Goal: Information Seeking & Learning: Find specific page/section

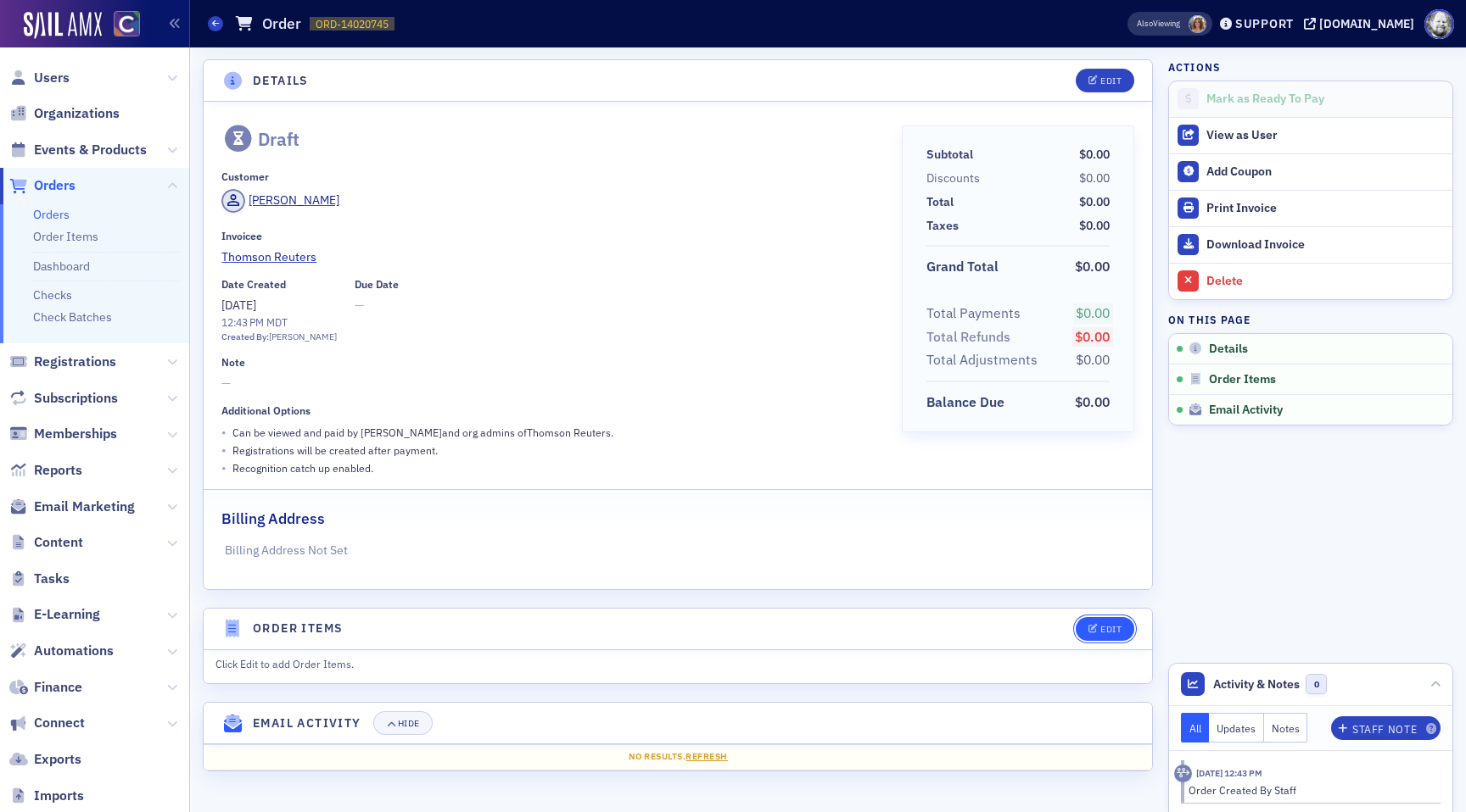
click at [1098, 634] on button "Edit" at bounding box center [1104, 630] width 59 height 24
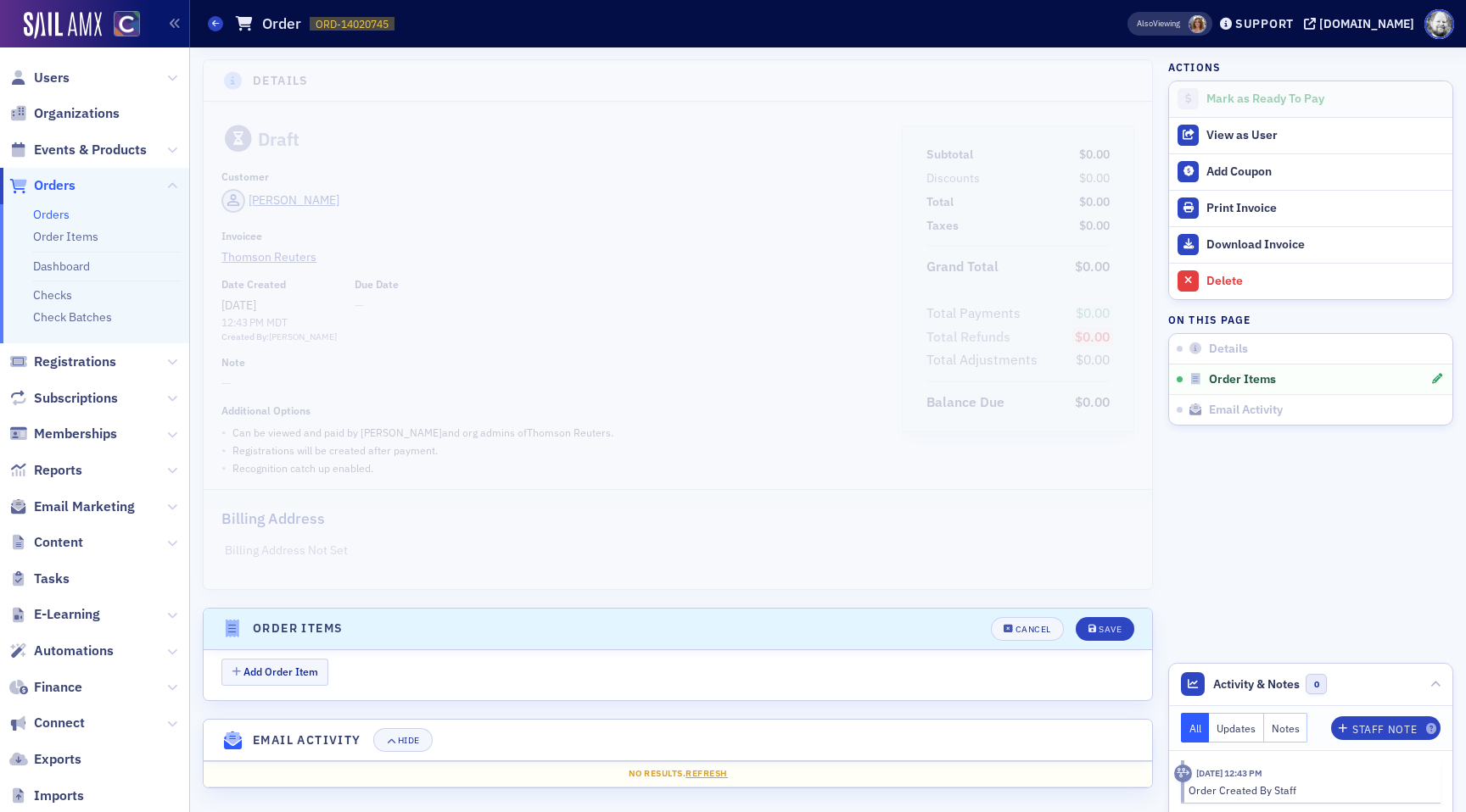
click at [284, 685] on div "Add Order Item" at bounding box center [687, 674] width 931 height 30
click at [277, 670] on button "Add Order Item" at bounding box center [274, 672] width 107 height 26
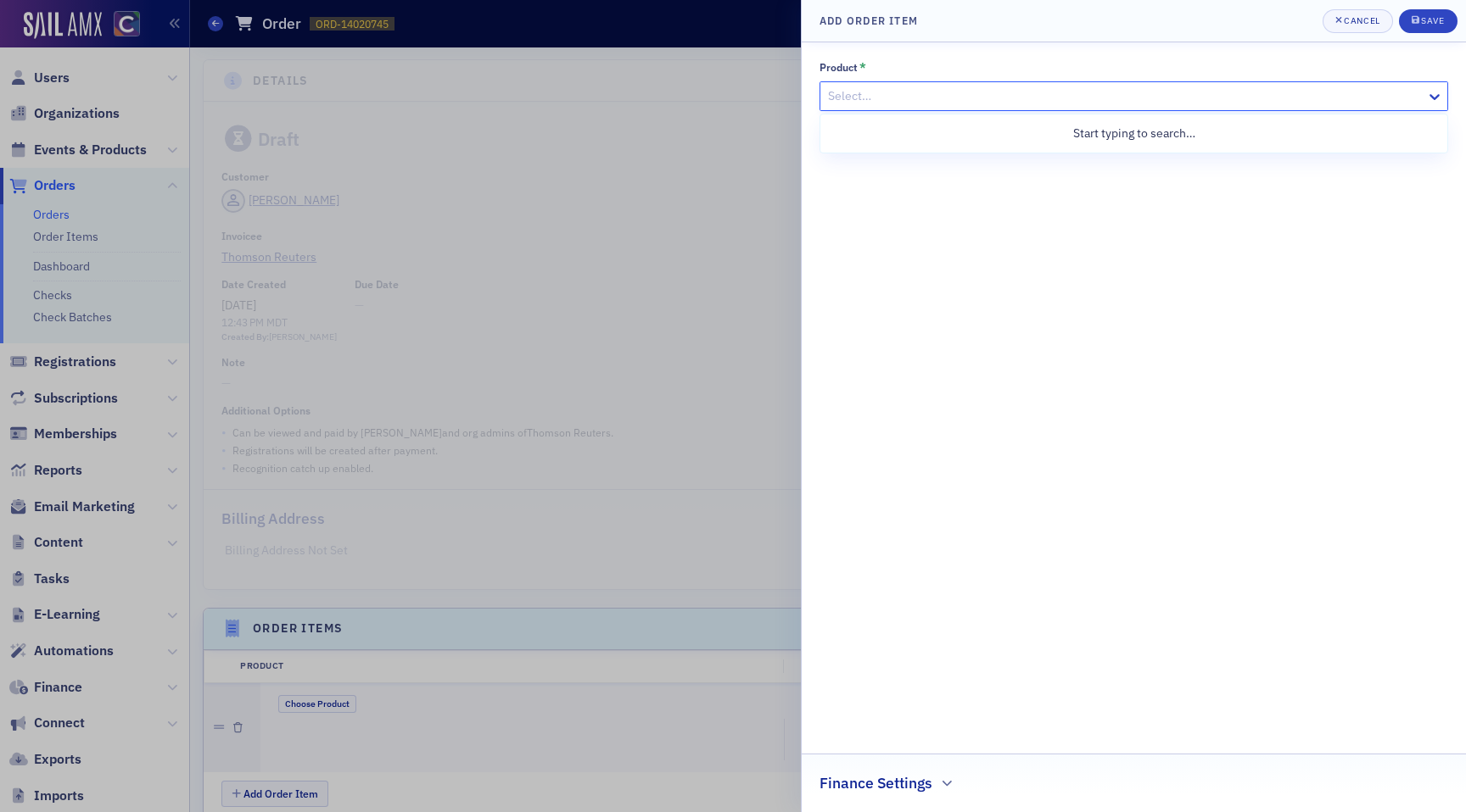
click at [972, 84] on div "Select…" at bounding box center [1123, 96] width 606 height 25
type input "fall 2025"
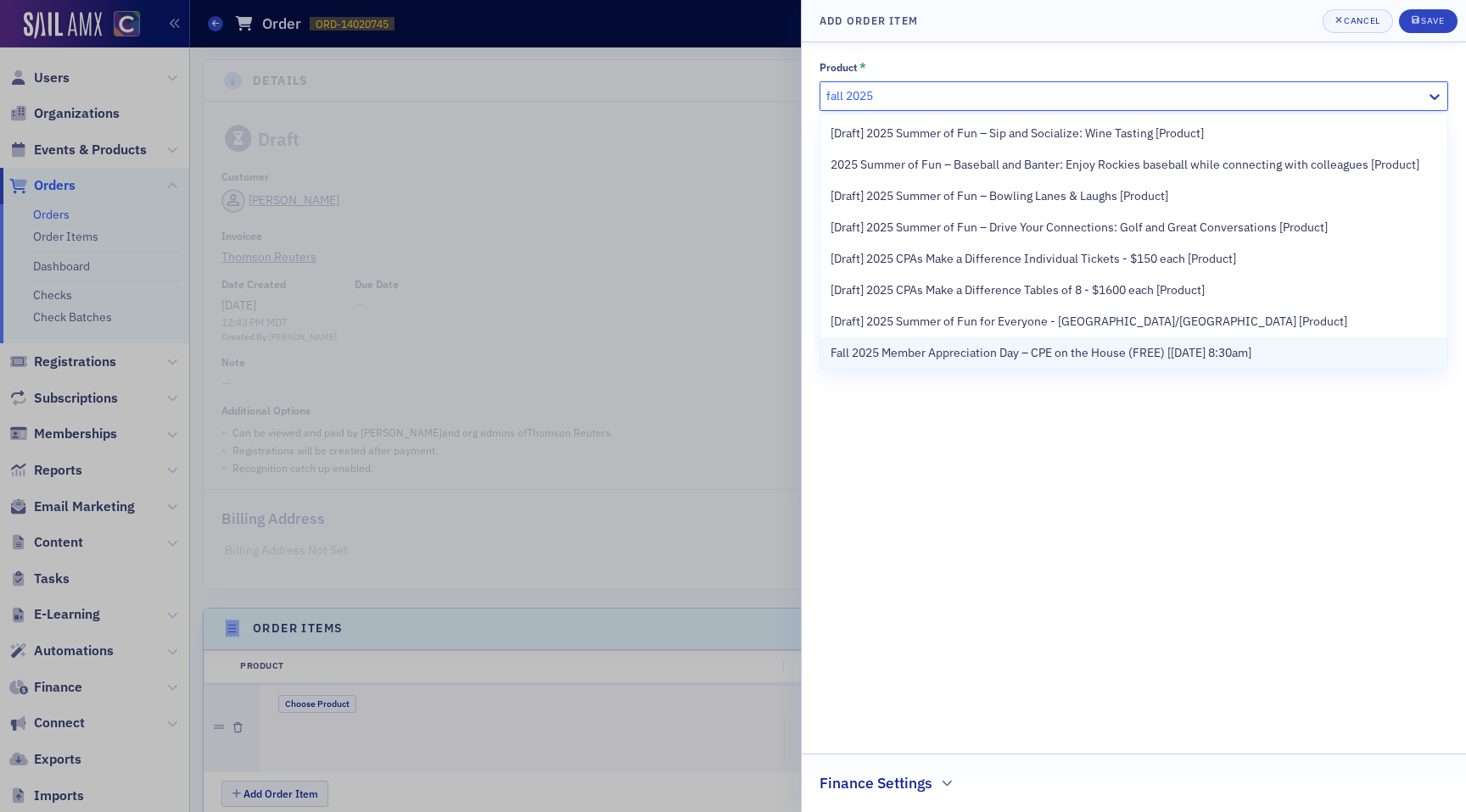
click at [877, 349] on span "Fall 2025 Member Appreciation Day – CPE on the House (FREE) [12/17/2025 8:30am]" at bounding box center [1040, 354] width 421 height 18
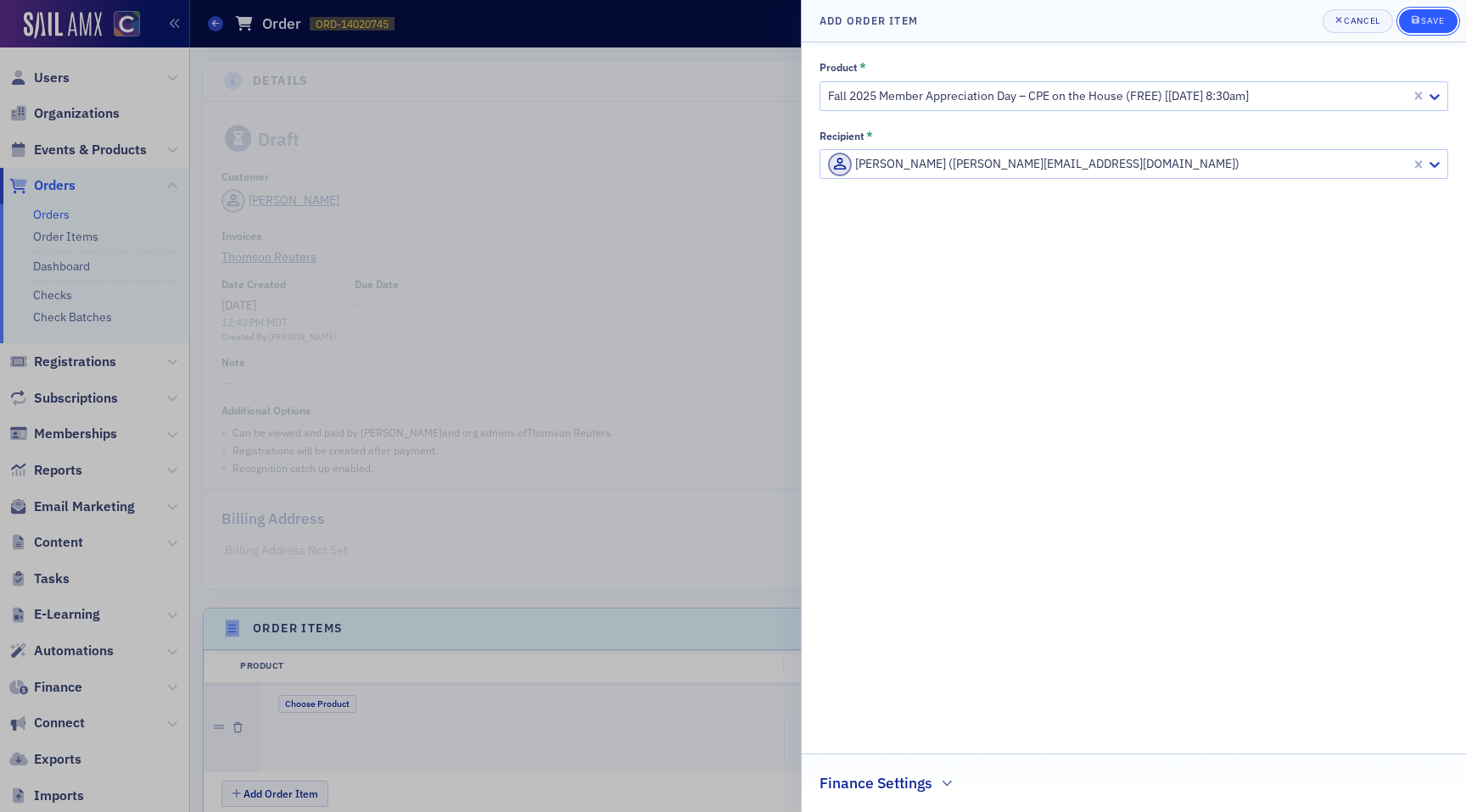
click at [1436, 22] on div "Save" at bounding box center [1432, 20] width 23 height 9
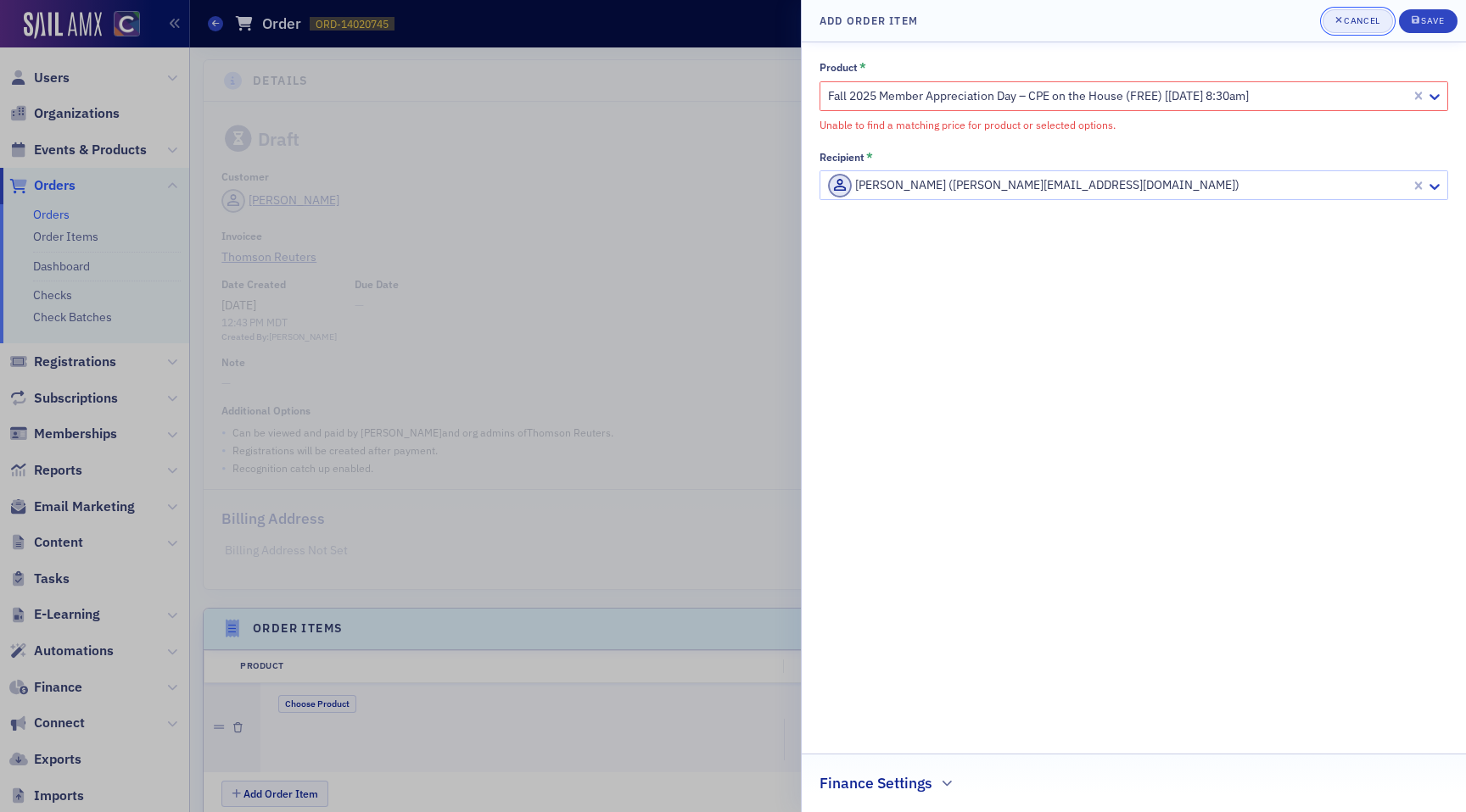
click at [1360, 26] on span "Cancel" at bounding box center [1357, 21] width 45 height 14
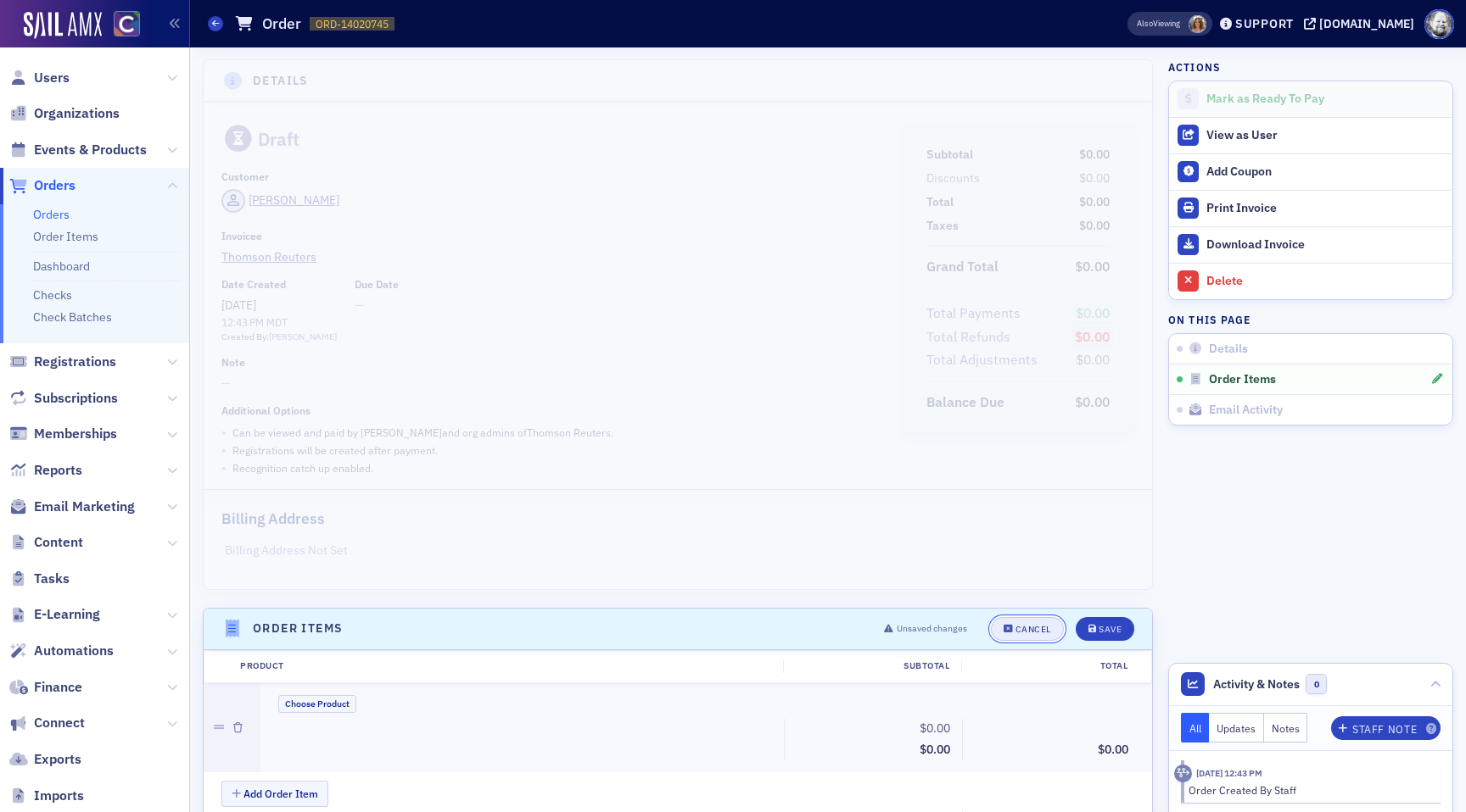
click at [1022, 625] on div "Cancel" at bounding box center [1033, 629] width 36 height 9
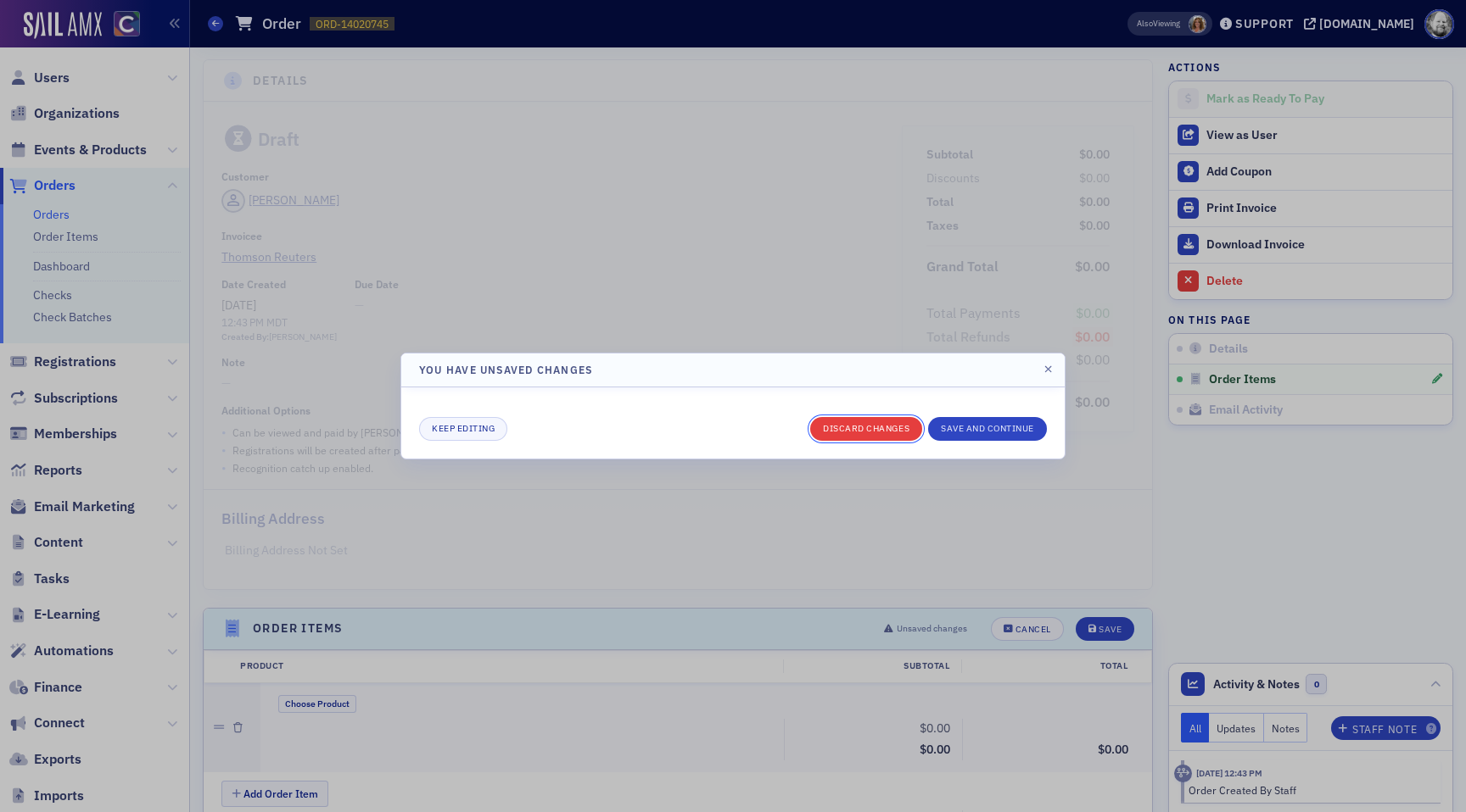
click at [866, 427] on button "Discard changes" at bounding box center [866, 429] width 112 height 24
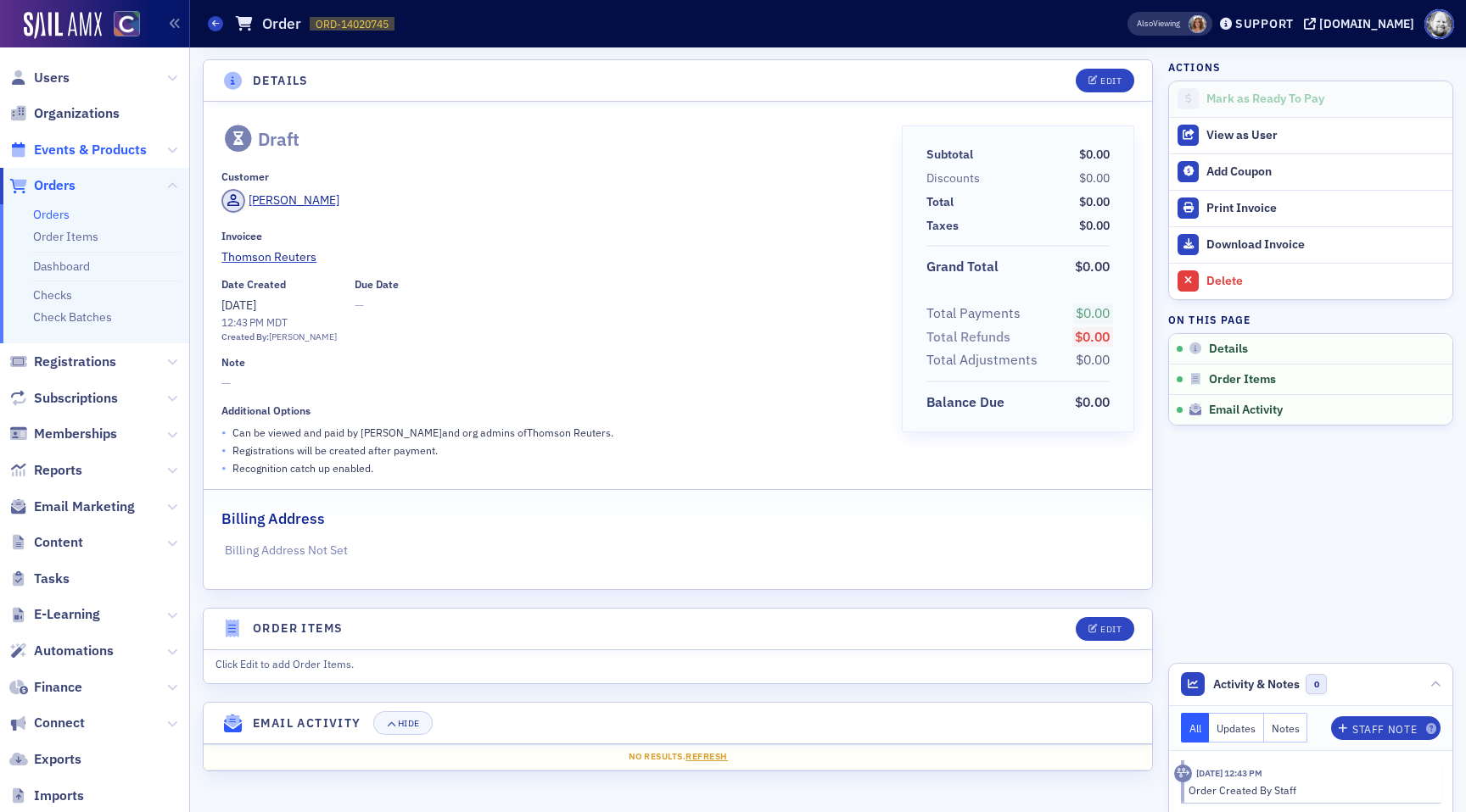
click at [71, 146] on span "Events & Products" at bounding box center [90, 149] width 113 height 19
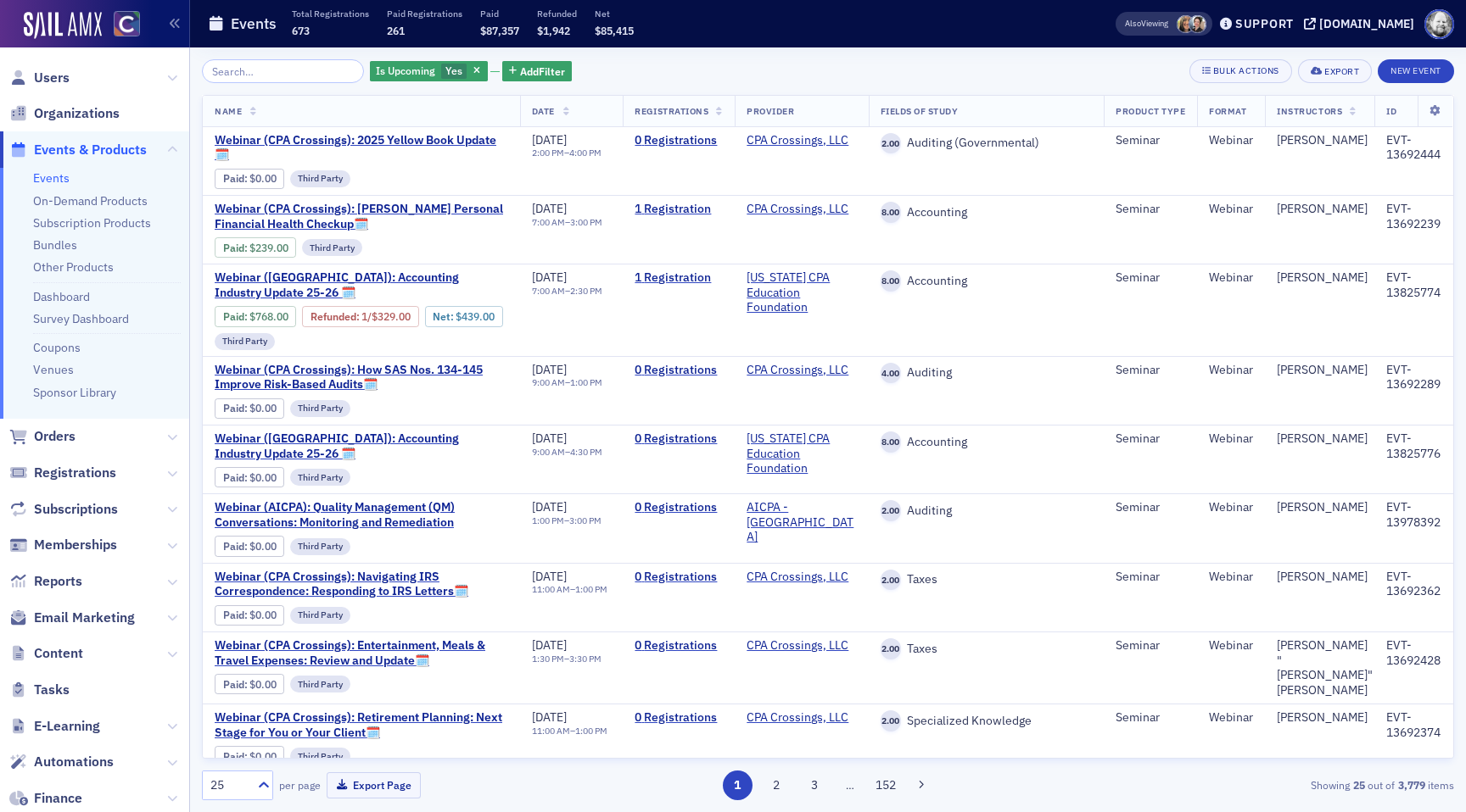
click at [251, 71] on input "search" at bounding box center [283, 72] width 162 height 24
type input "reset the keys with ->values`"
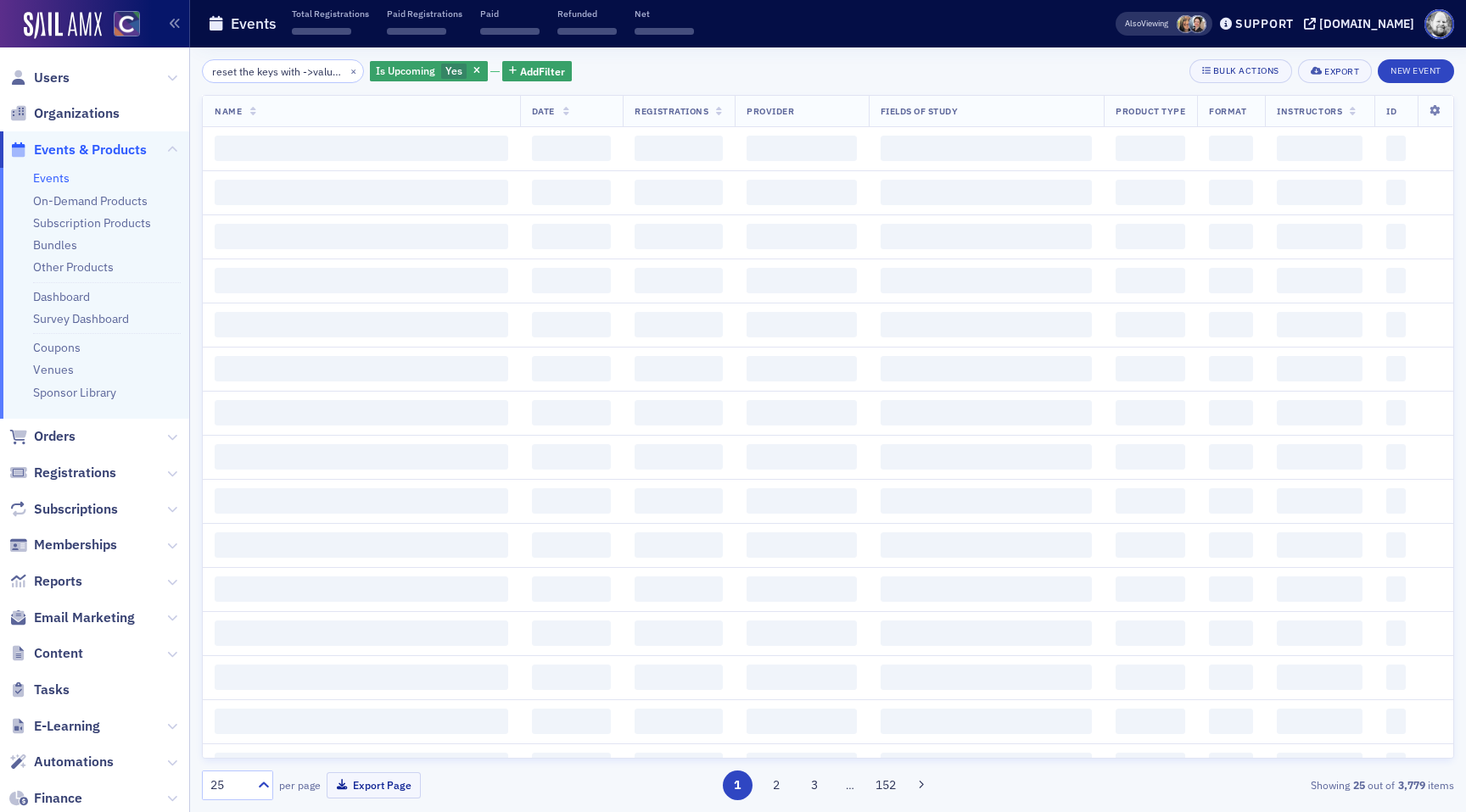
scroll to position [0, 26]
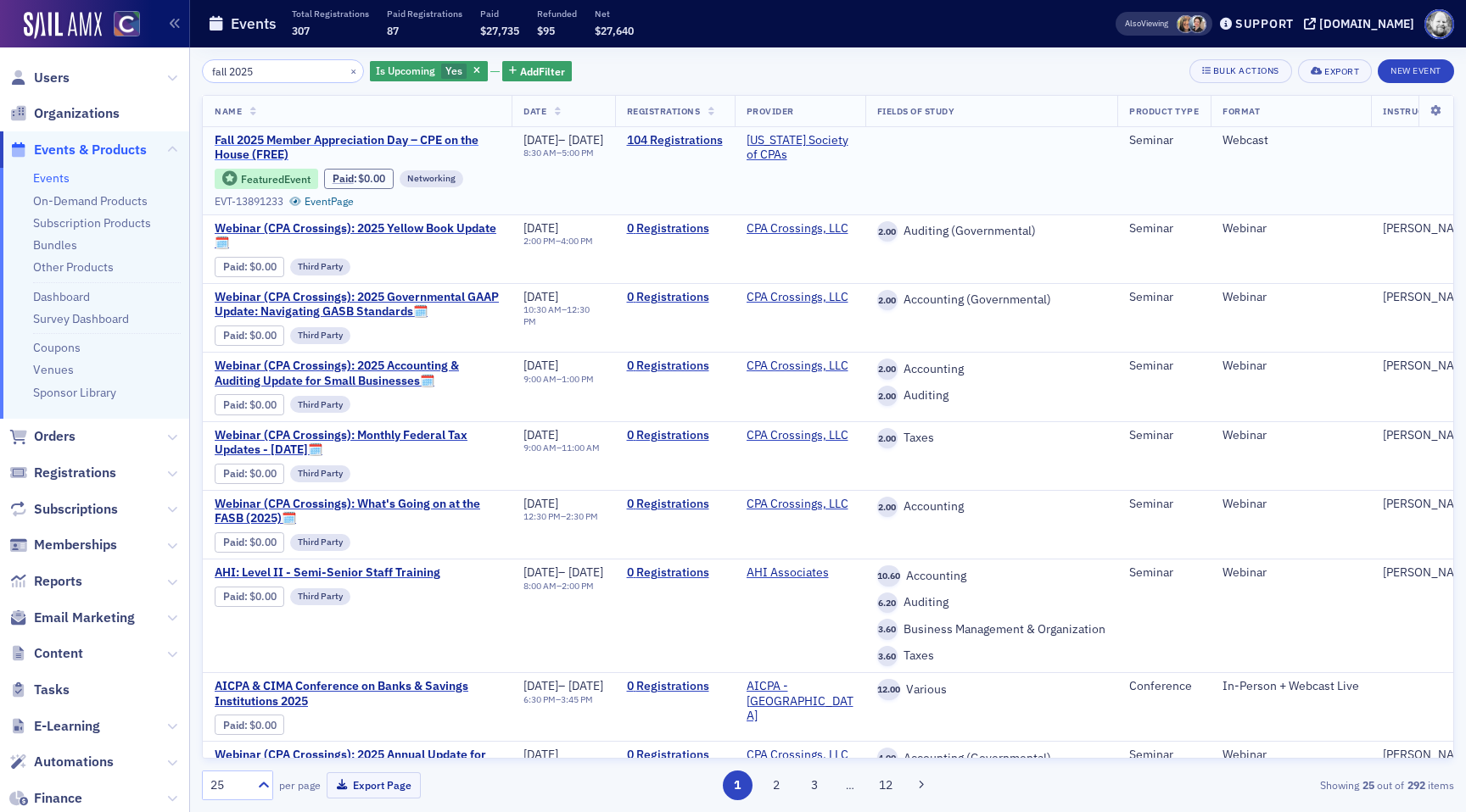
type input "fall 2025"
click at [238, 139] on span "Fall 2025 Member Appreciation Day – CPE on the House (FREE)" at bounding box center [357, 148] width 285 height 30
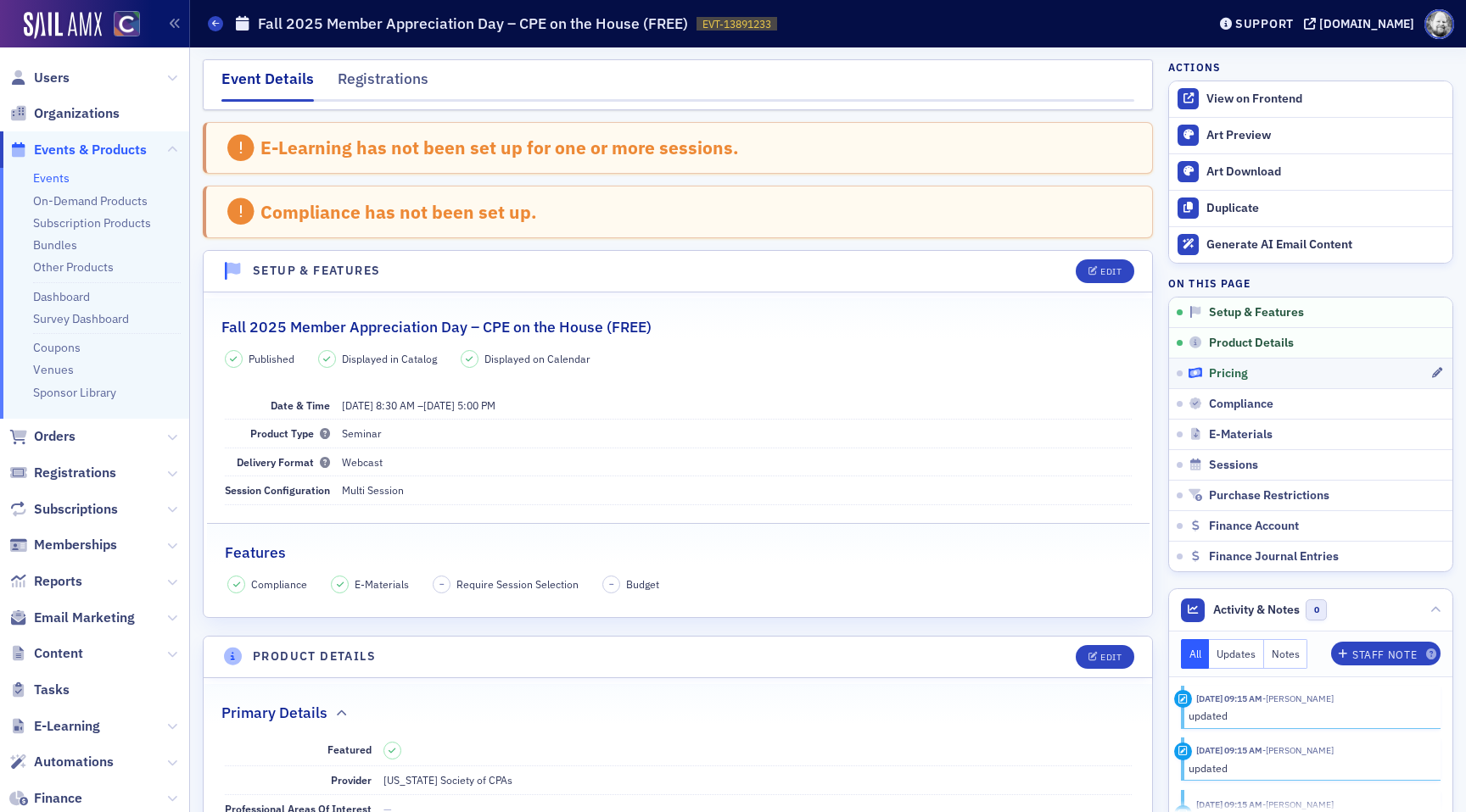
click at [1239, 372] on span "Pricing" at bounding box center [1228, 374] width 39 height 15
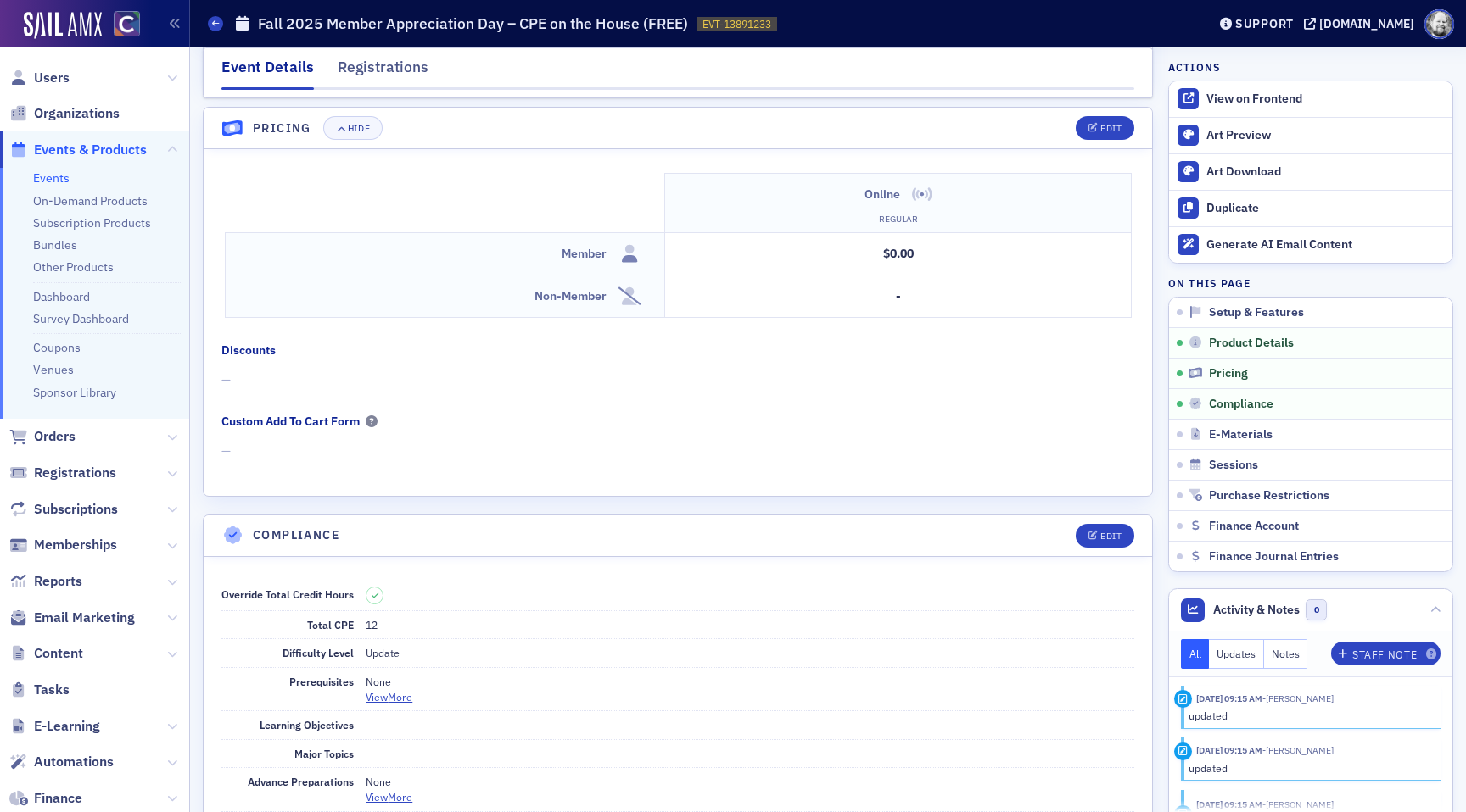
scroll to position [1708, 0]
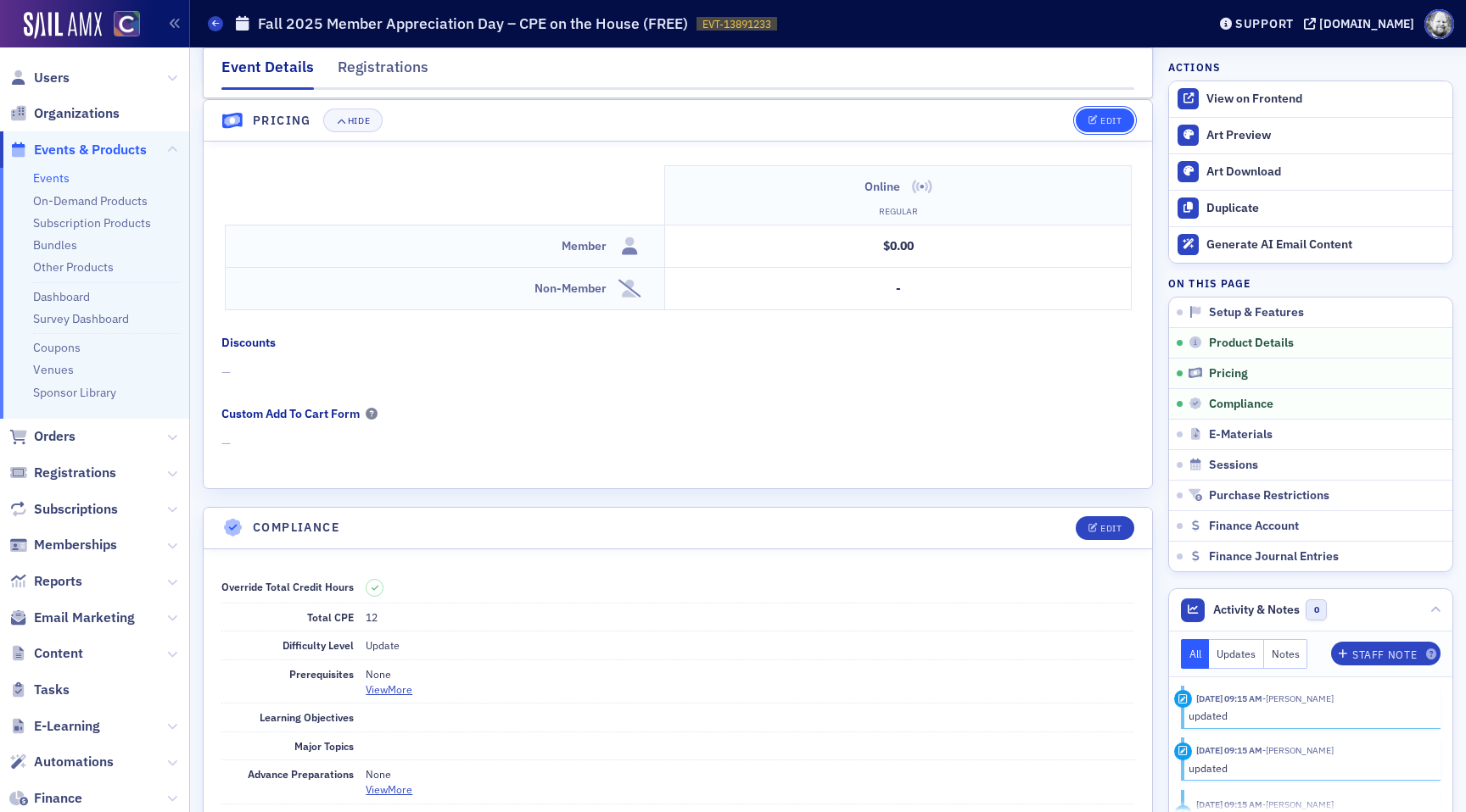
click at [1105, 109] on button "Edit" at bounding box center [1104, 121] width 59 height 24
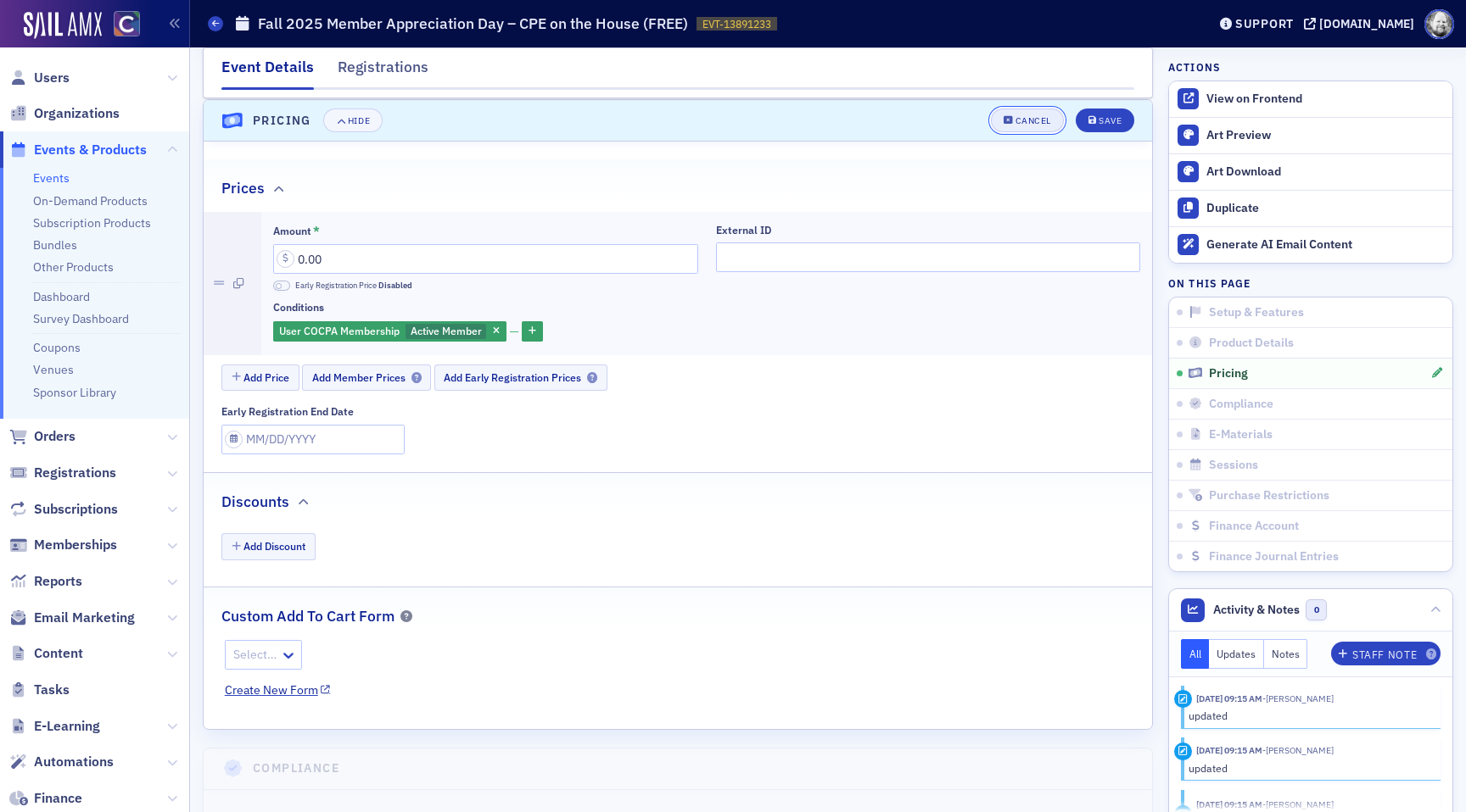
click at [1037, 118] on div "Cancel" at bounding box center [1033, 121] width 36 height 9
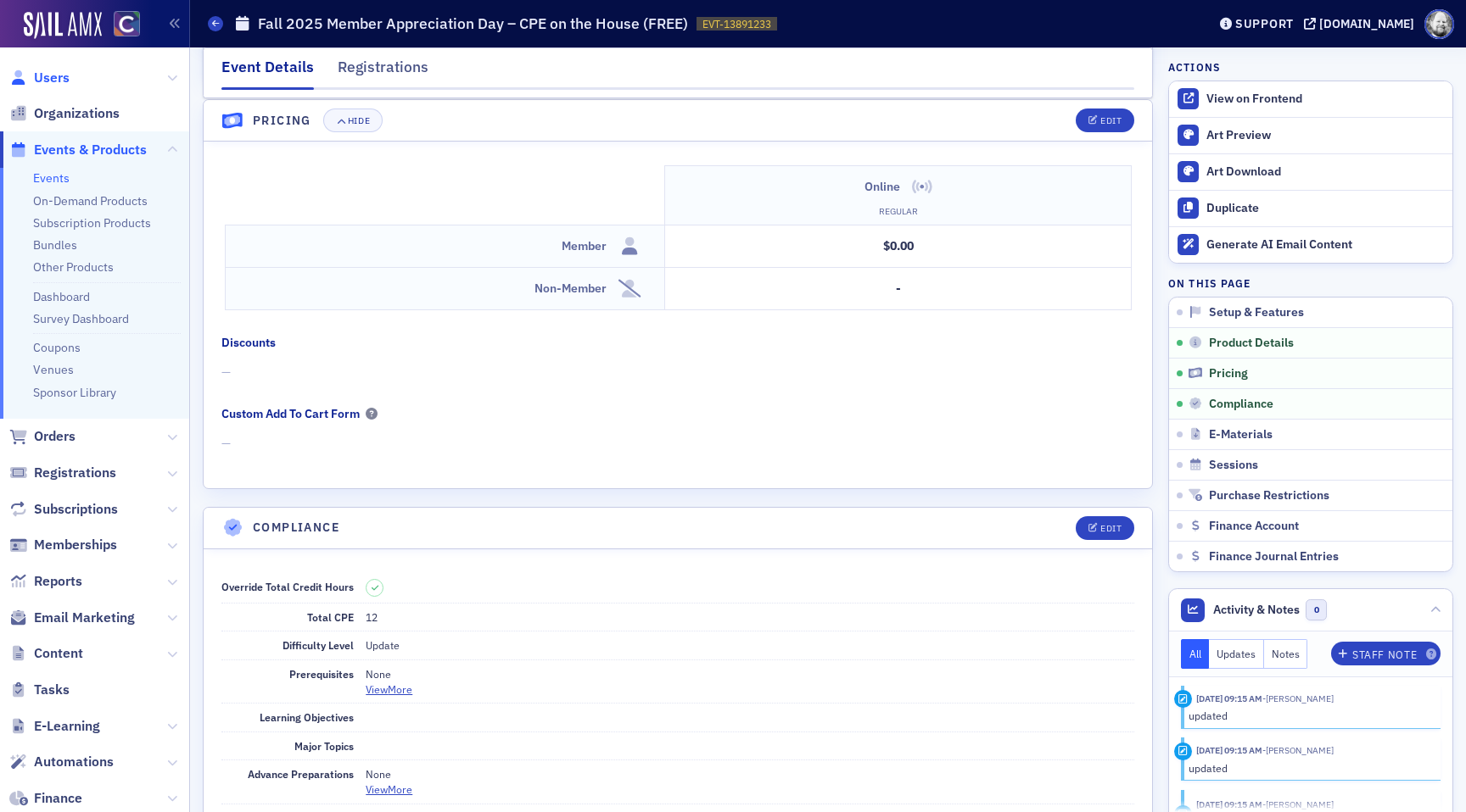
click at [46, 76] on span "Users" at bounding box center [52, 78] width 36 height 19
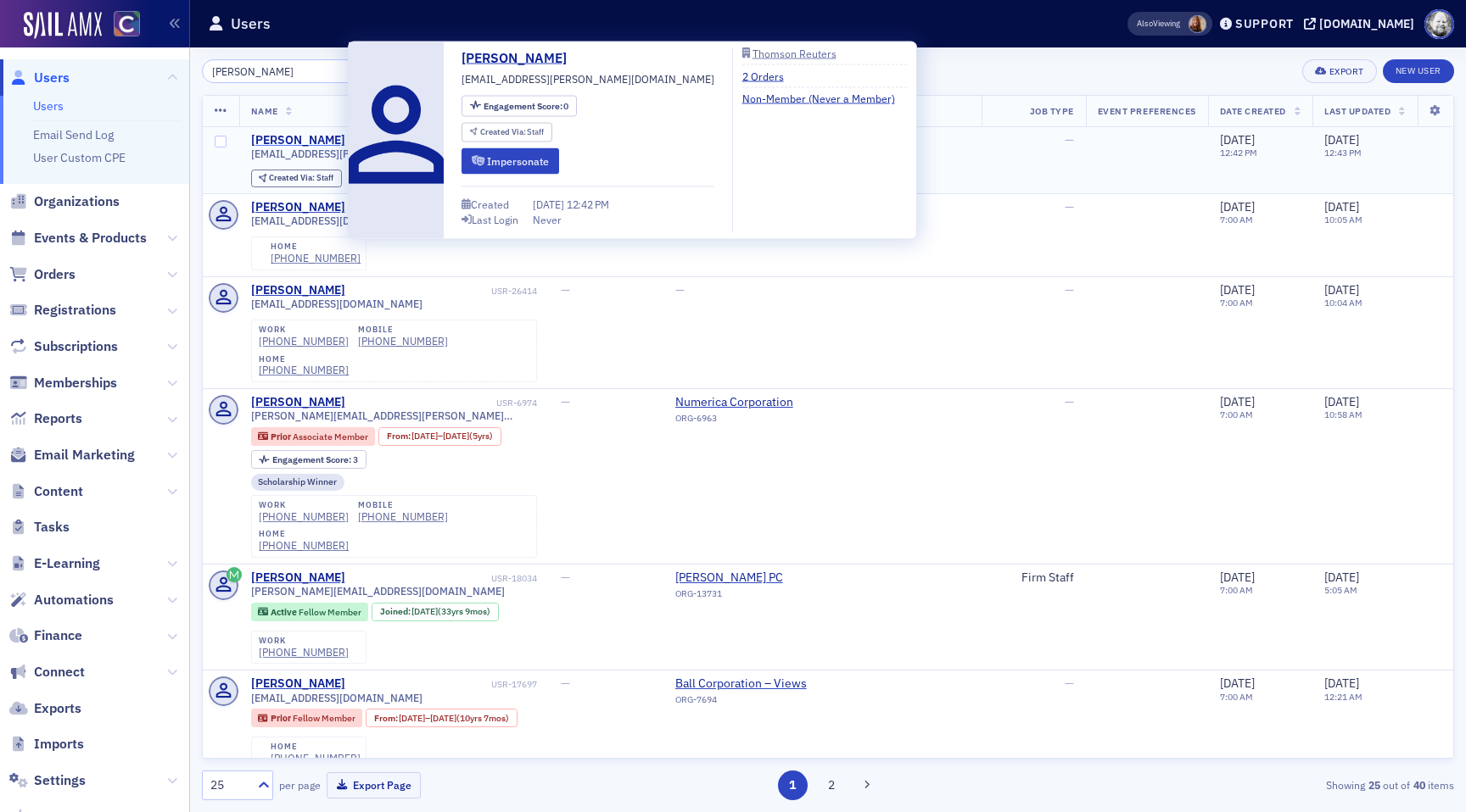
type input "[PERSON_NAME]"
click at [274, 141] on div "[PERSON_NAME]" at bounding box center [298, 140] width 94 height 15
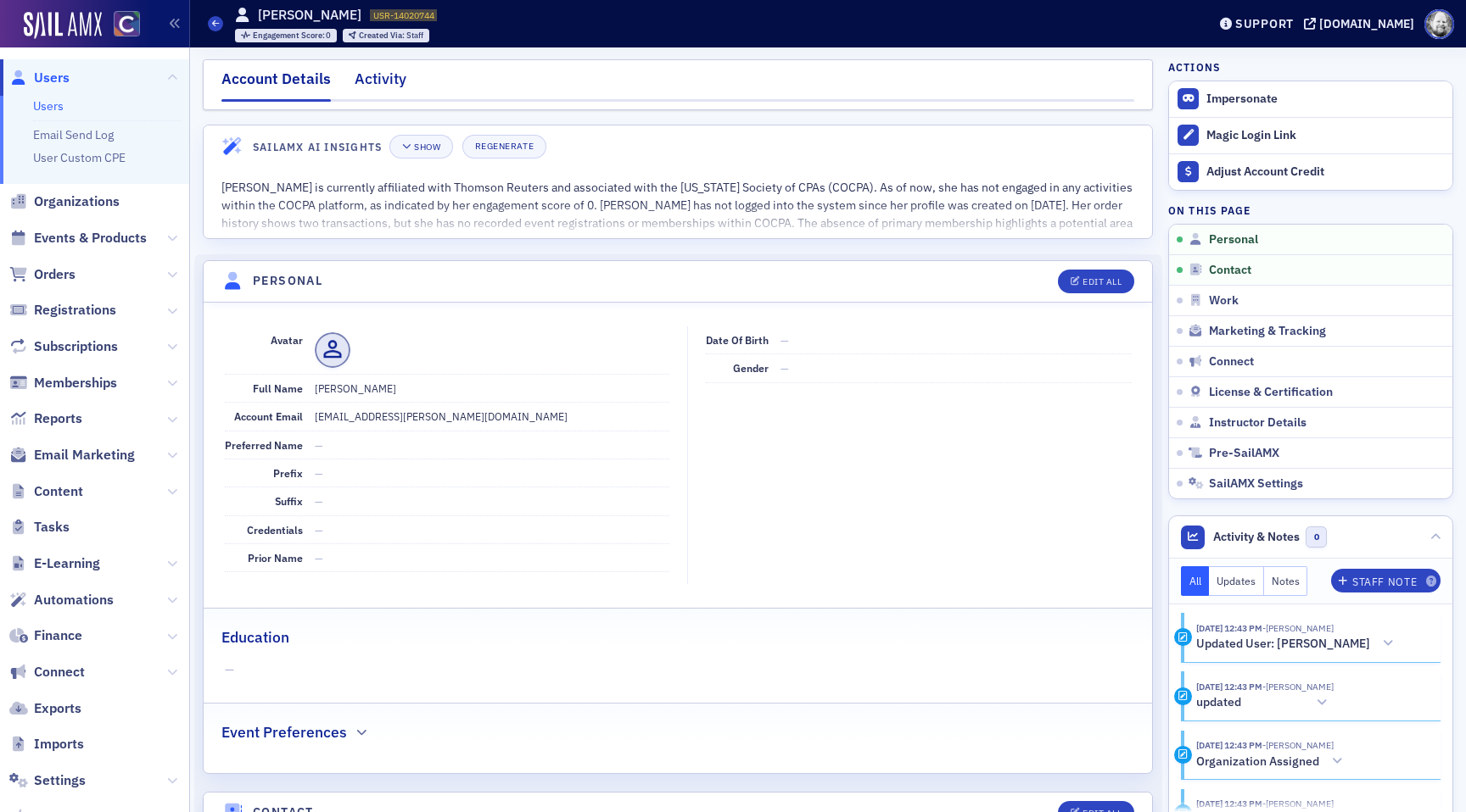
click at [378, 77] on div "Activity" at bounding box center [381, 83] width 52 height 31
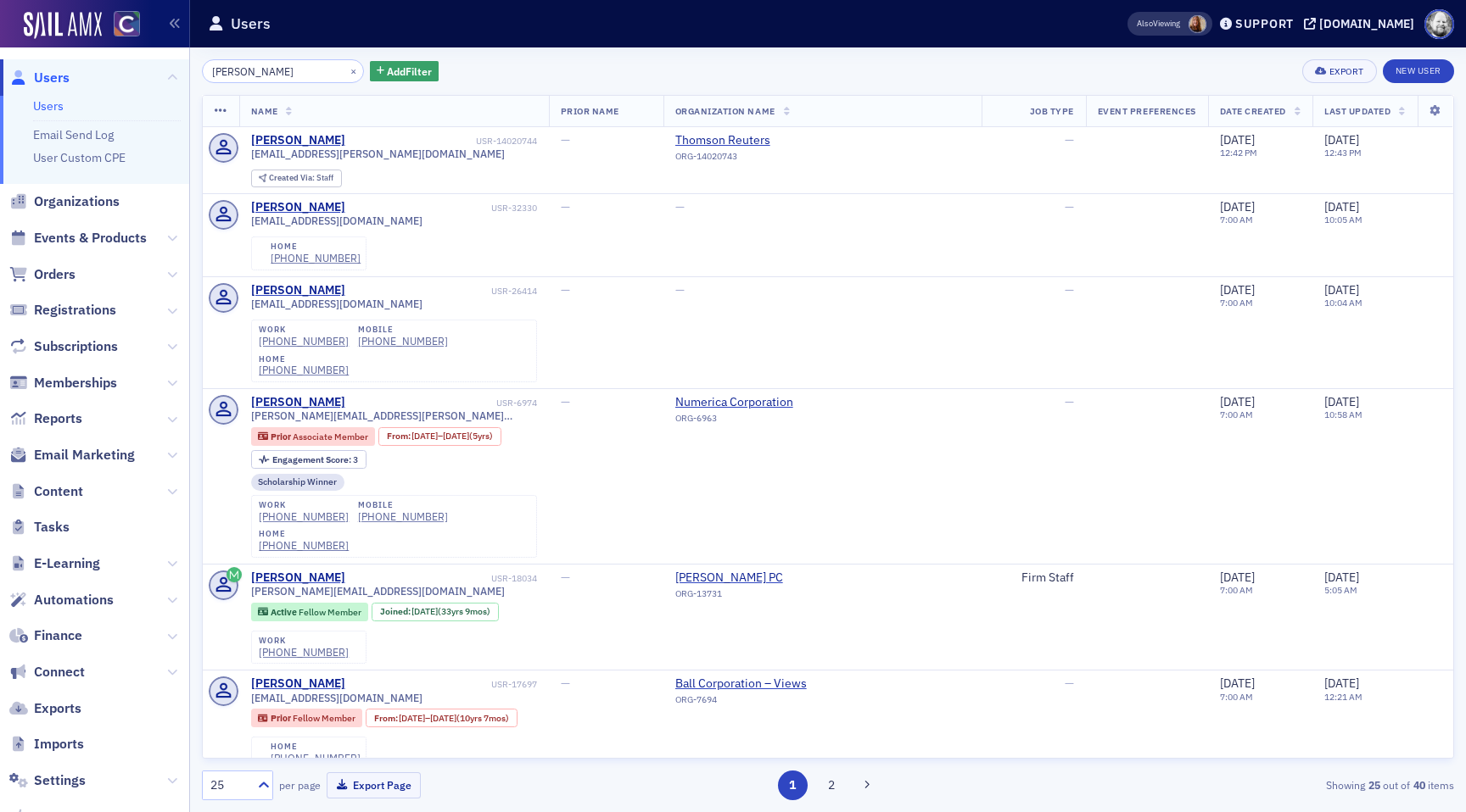
click at [304, 66] on input "[PERSON_NAME]" at bounding box center [283, 72] width 162 height 24
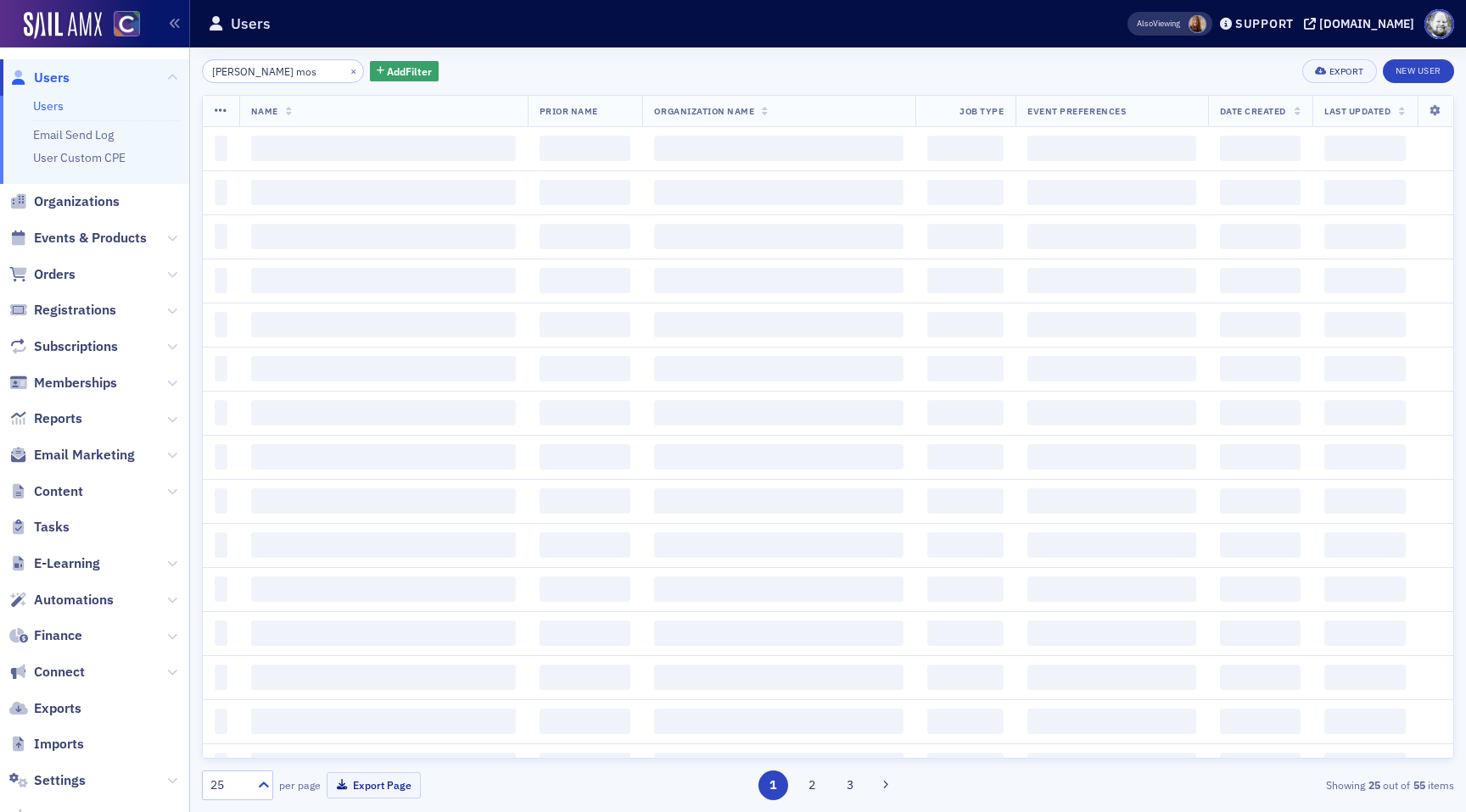
type input "cherly moss"
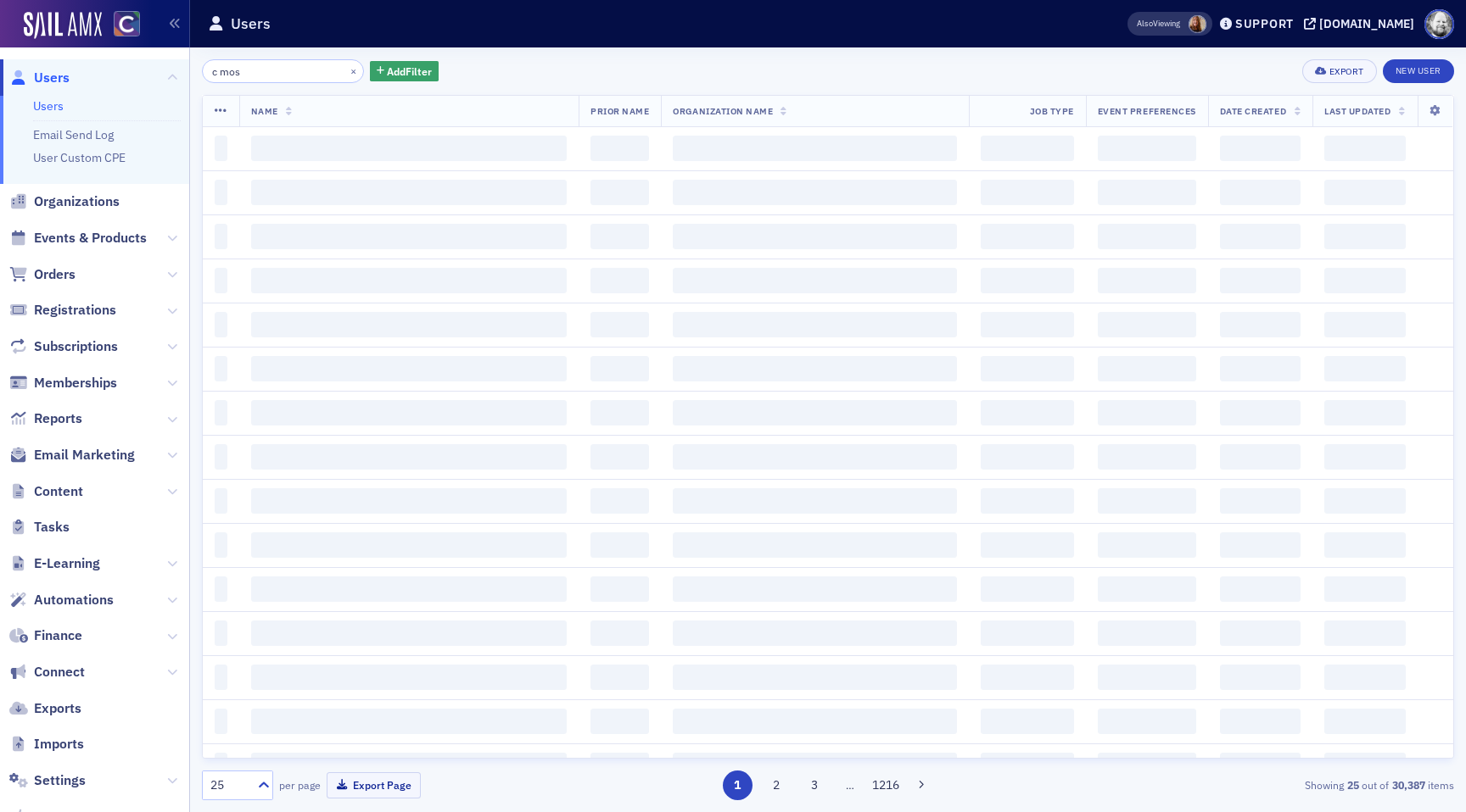
type input "c moss"
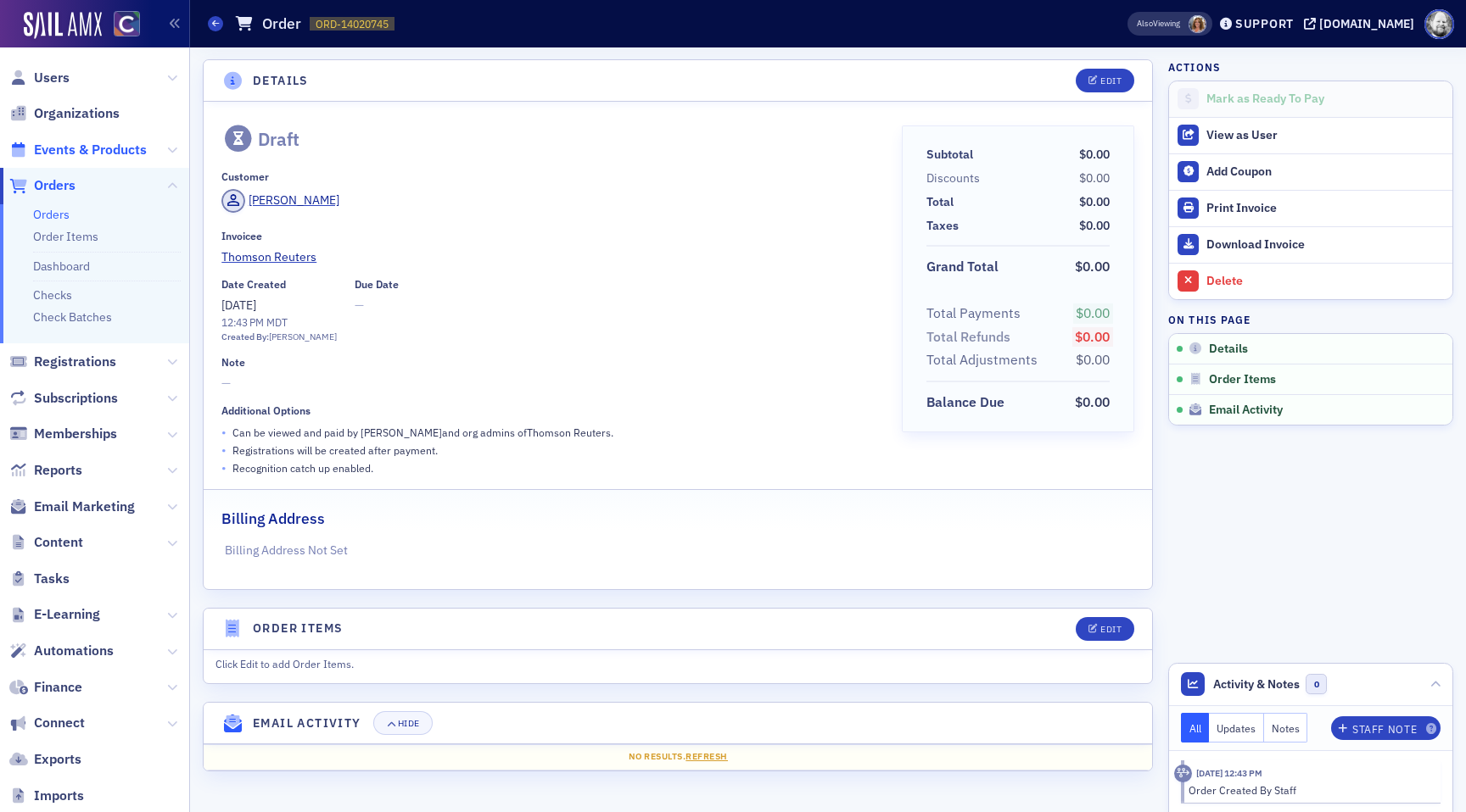
click at [69, 139] on span "Events & Products" at bounding box center [95, 149] width 189 height 37
click at [101, 145] on span "Events & Products" at bounding box center [90, 149] width 113 height 19
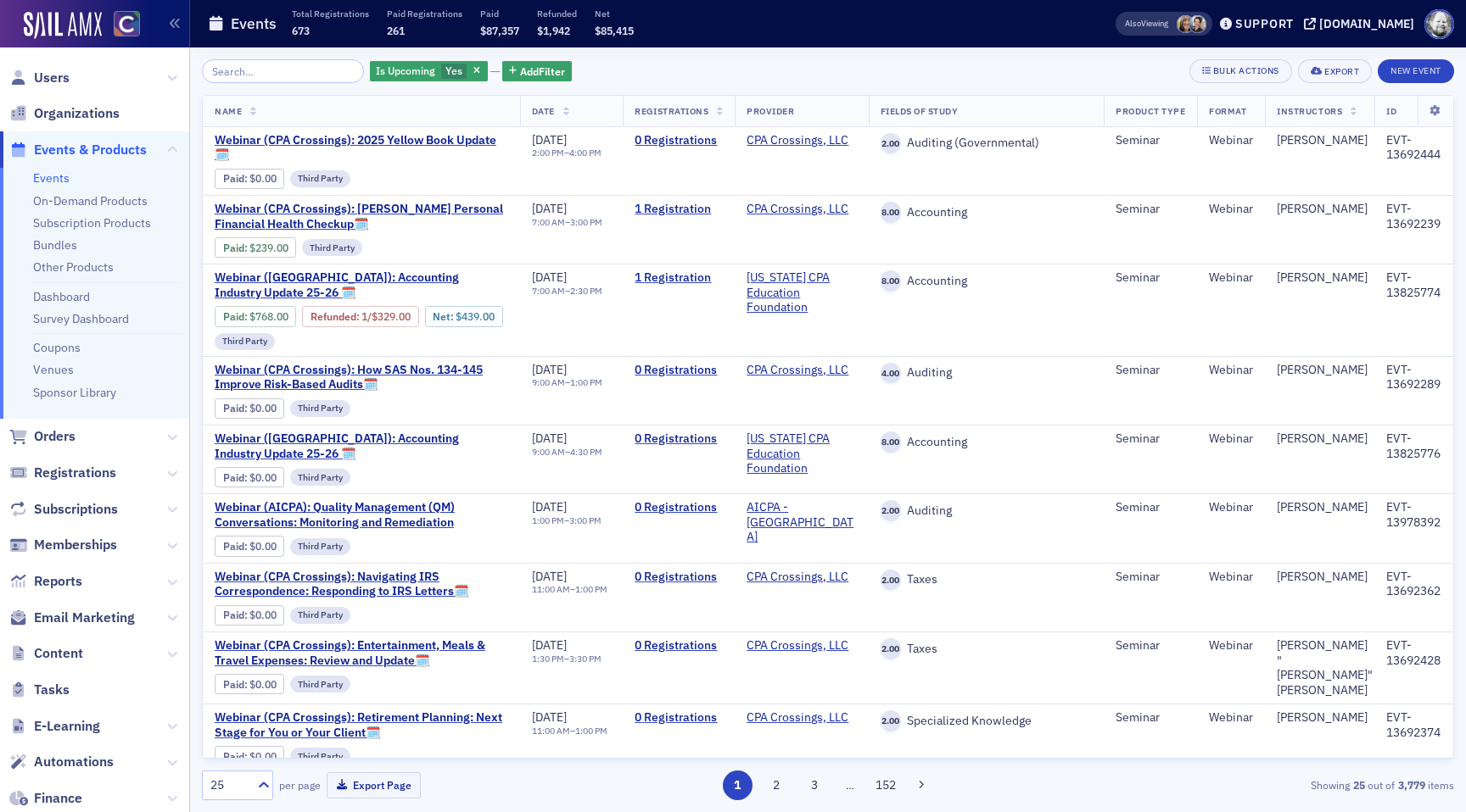
click at [252, 78] on input "search" at bounding box center [283, 72] width 162 height 24
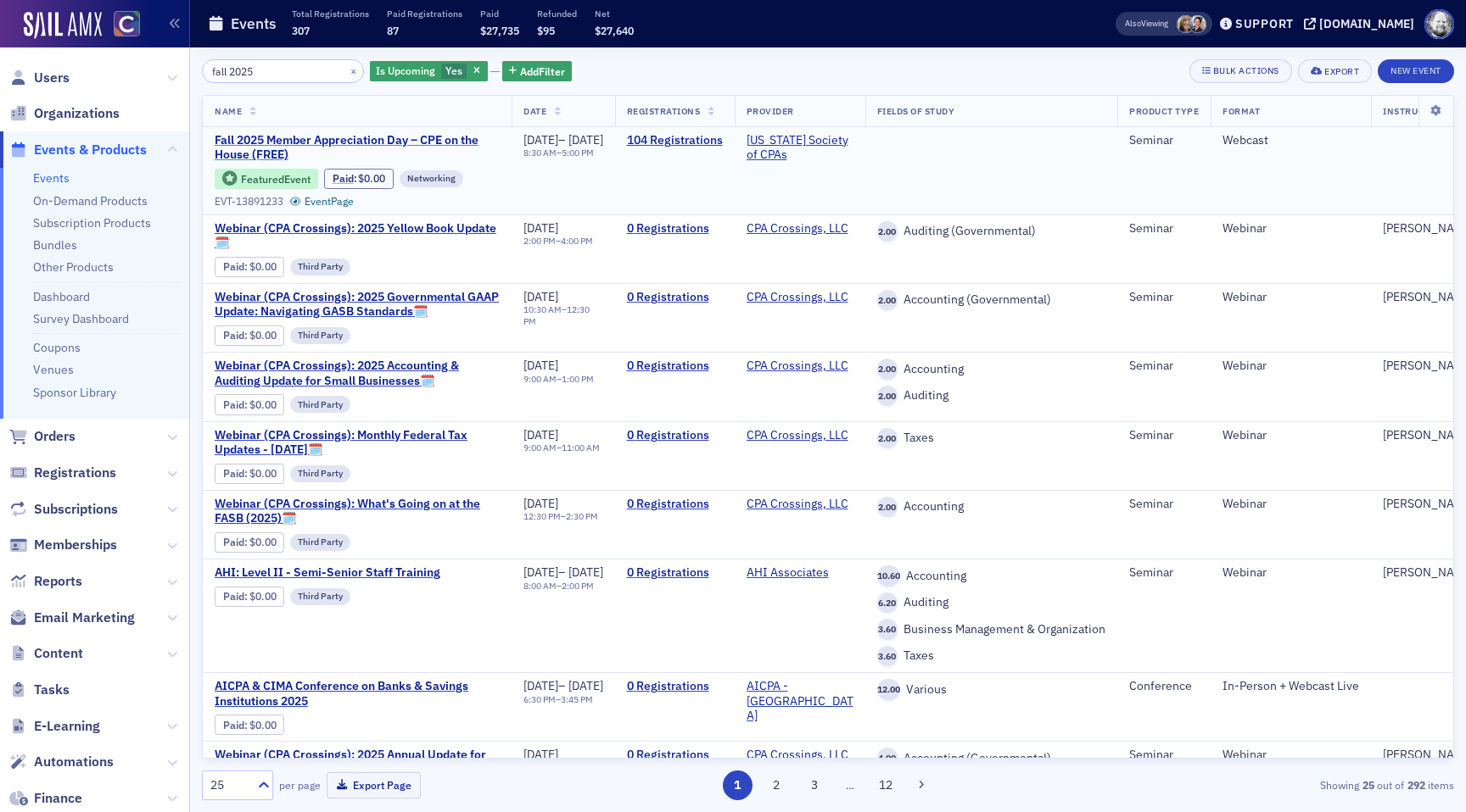
type input "fall 2025"
click at [265, 134] on span "Fall 2025 Member Appreciation Day – CPE on the House (FREE)" at bounding box center [357, 148] width 285 height 30
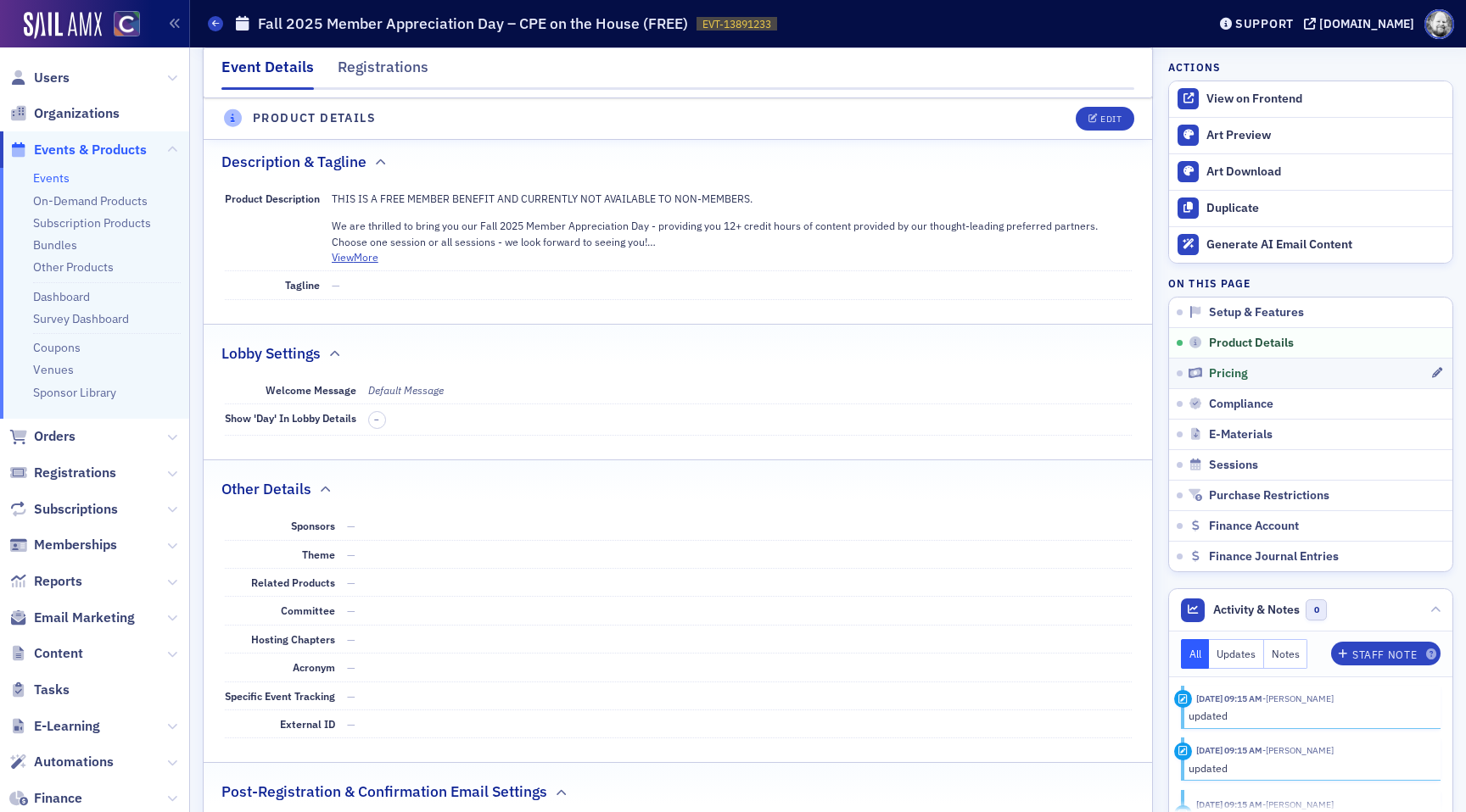
click at [1236, 362] on link "Pricing" at bounding box center [1311, 373] width 283 height 31
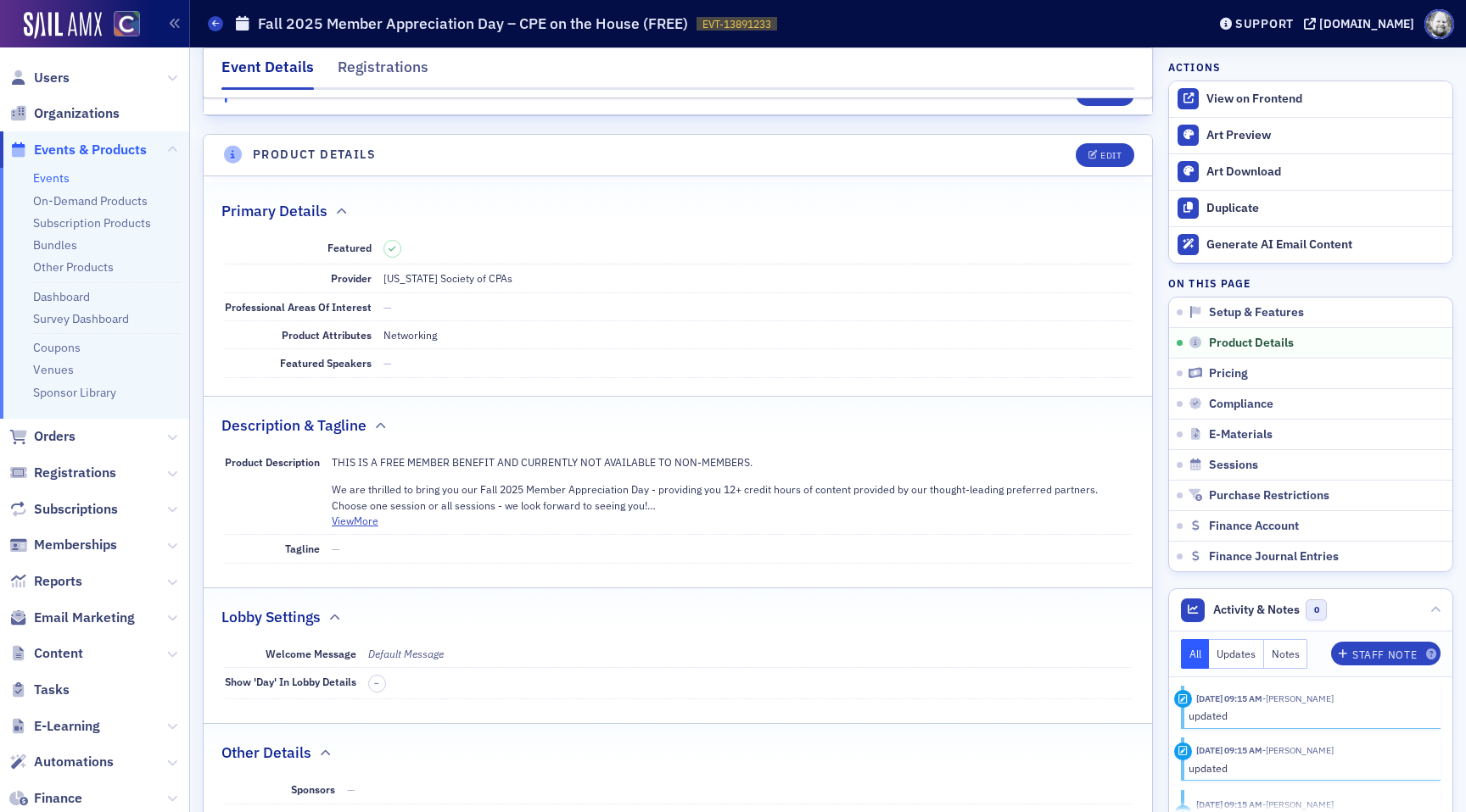
scroll to position [236, 0]
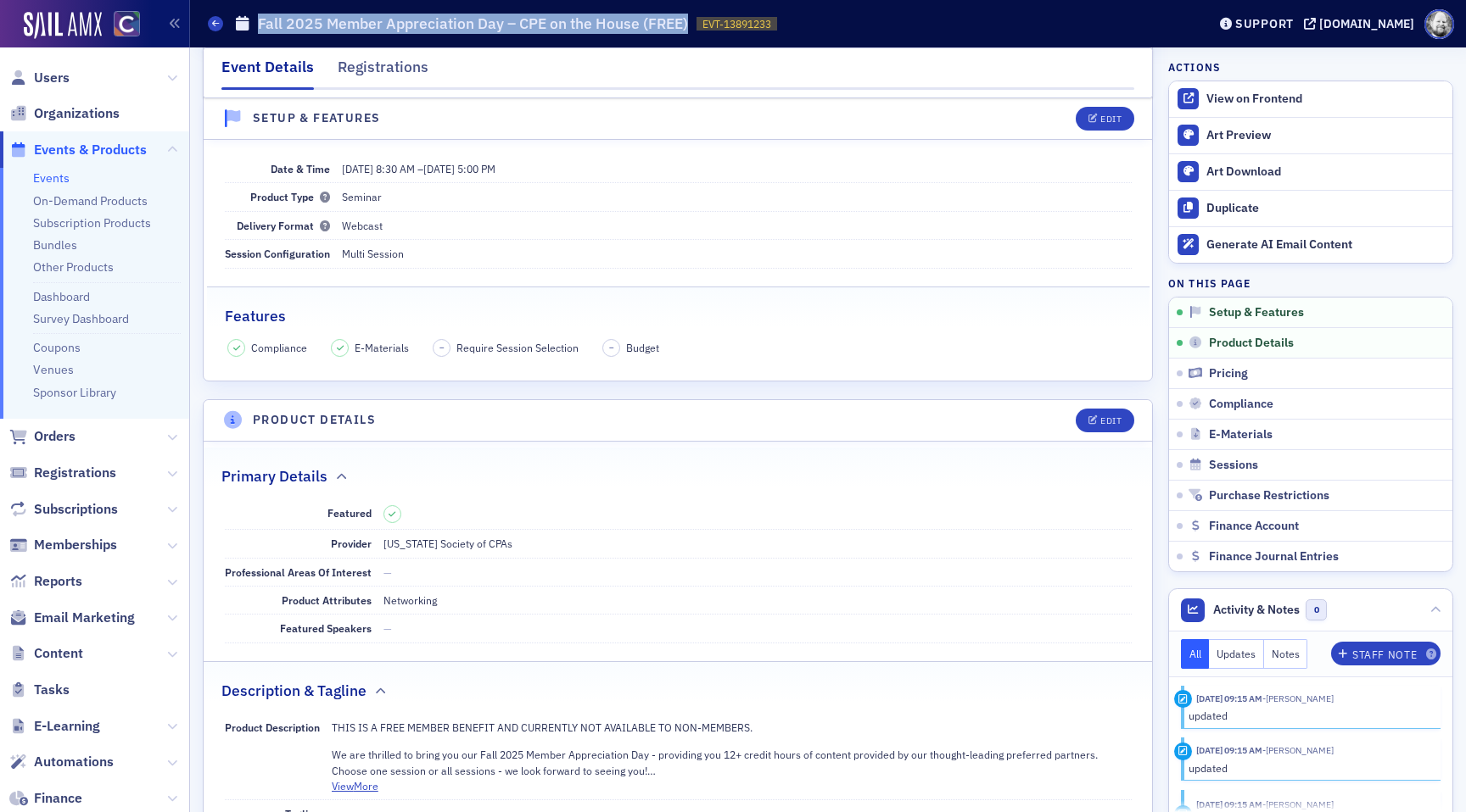
drag, startPoint x: 261, startPoint y: 26, endPoint x: 687, endPoint y: 24, distance: 426.0
click at [687, 24] on div "Events Fall 2025 Member Appreciation Day – CPE on the House (FREE) EVT-13891233…" at bounding box center [695, 24] width 973 height 32
copy h1 "Fall 2025 Member Appreciation Day – CPE on the House (FREE)"
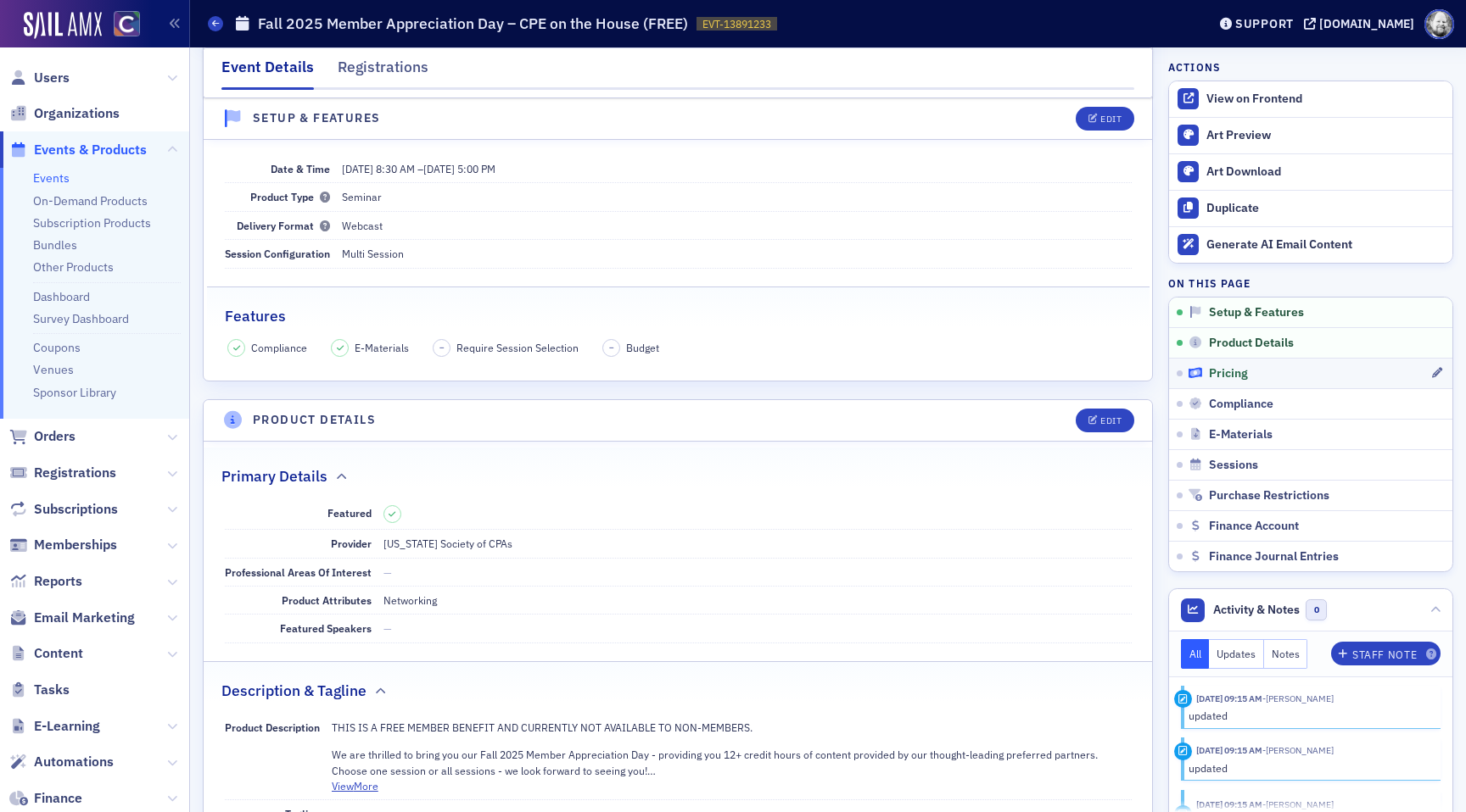
click at [1228, 376] on span "Pricing" at bounding box center [1228, 374] width 39 height 15
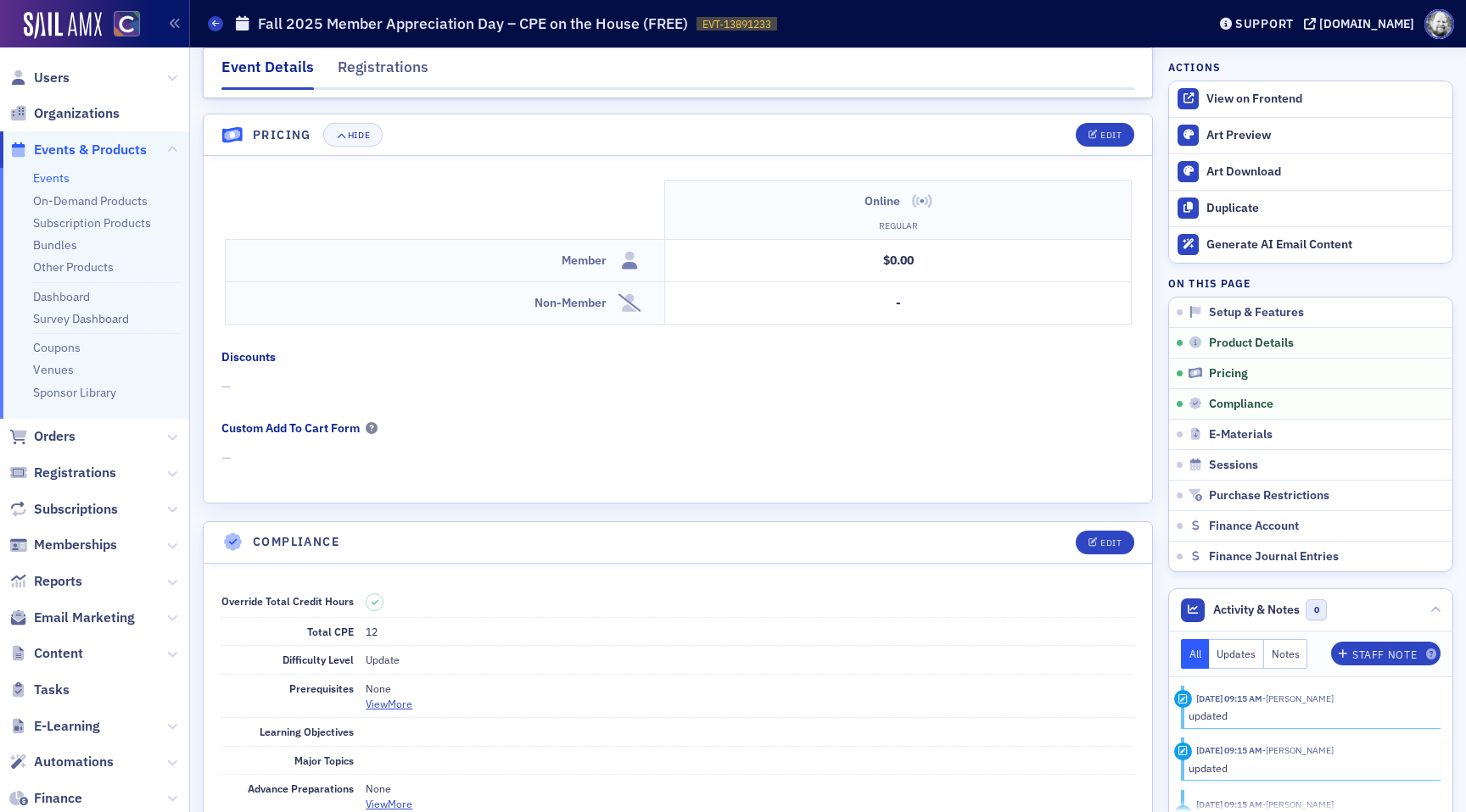
scroll to position [1708, 0]
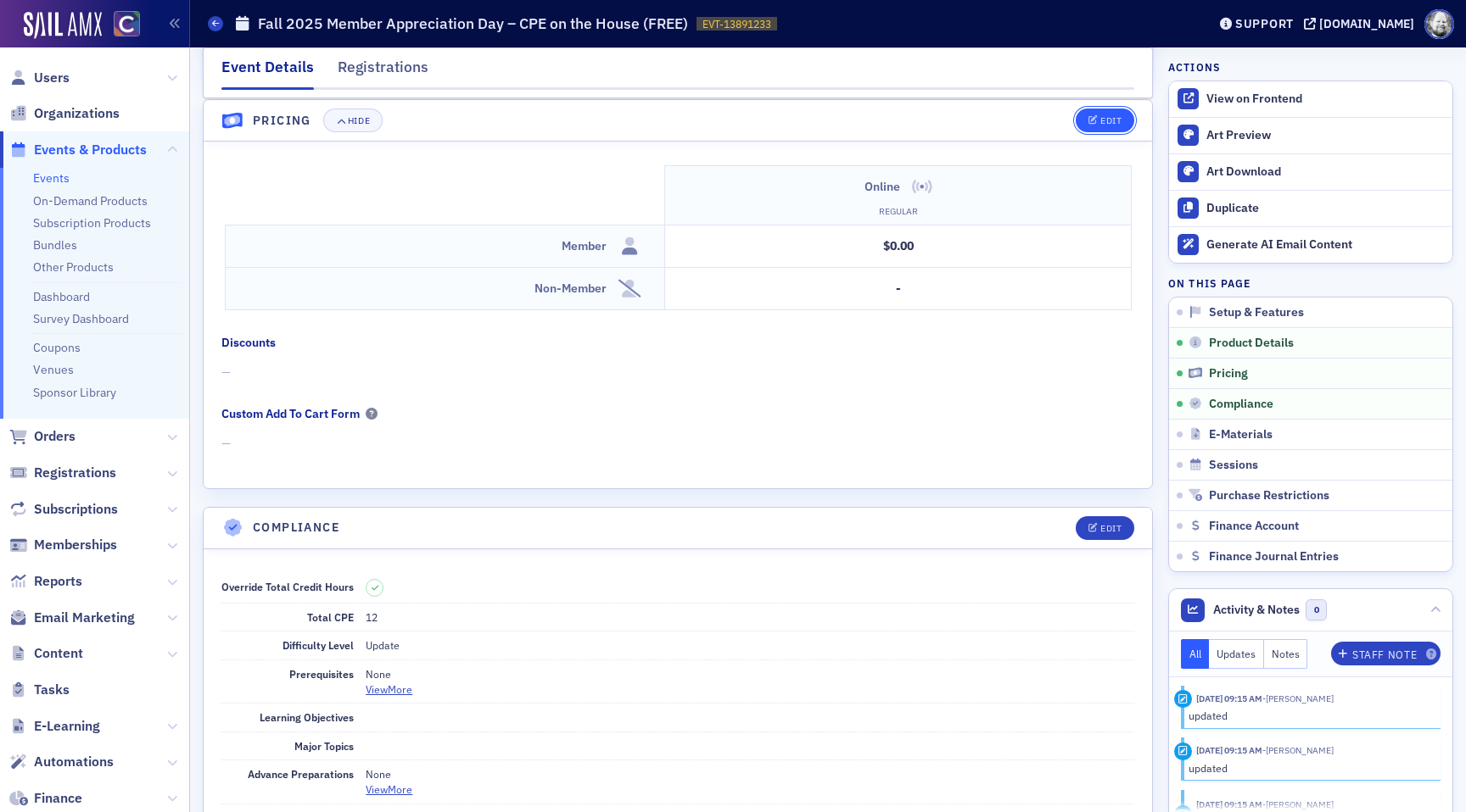
click at [1092, 113] on button "Edit" at bounding box center [1104, 121] width 59 height 24
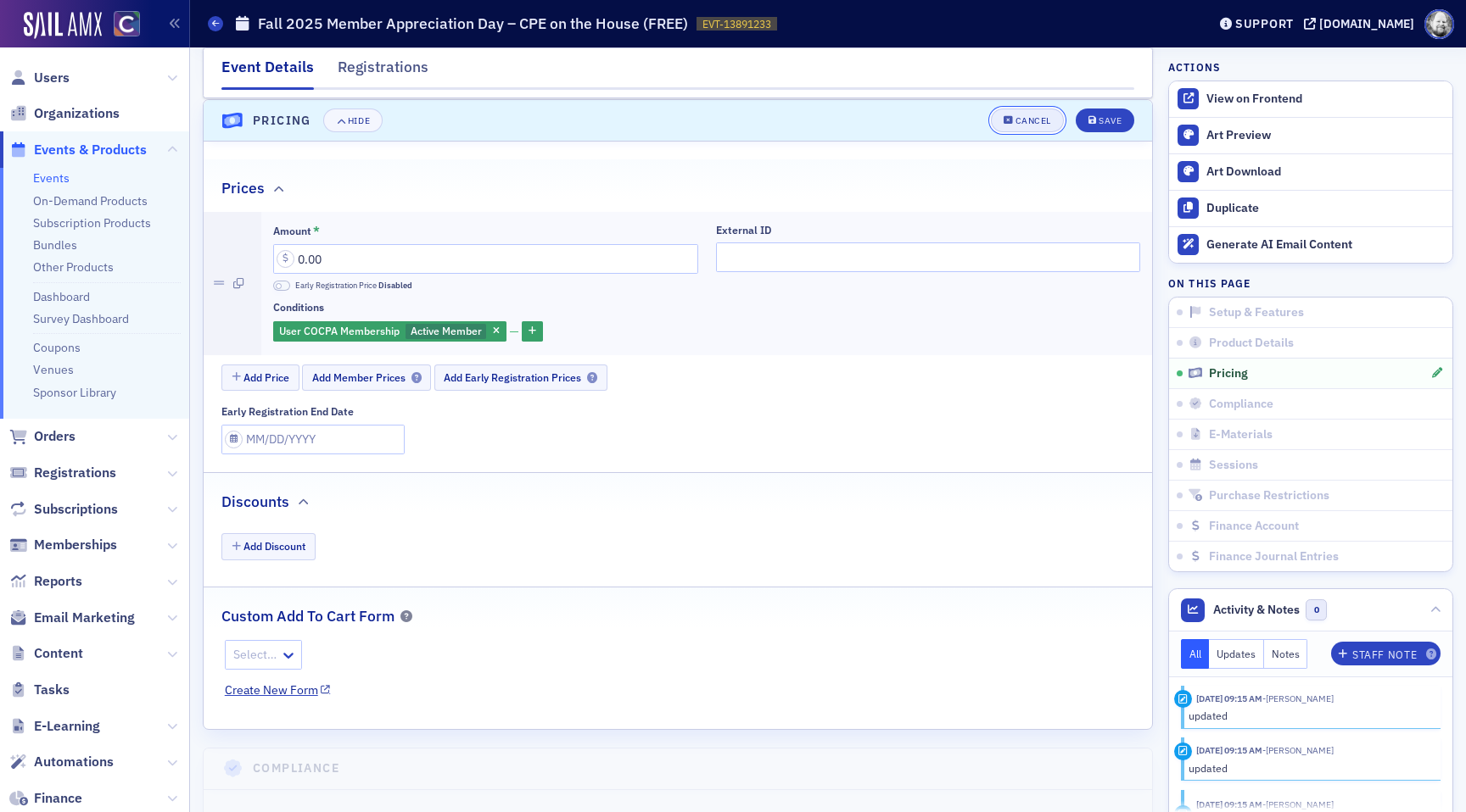
click at [1018, 129] on button "Cancel" at bounding box center [1026, 121] width 73 height 24
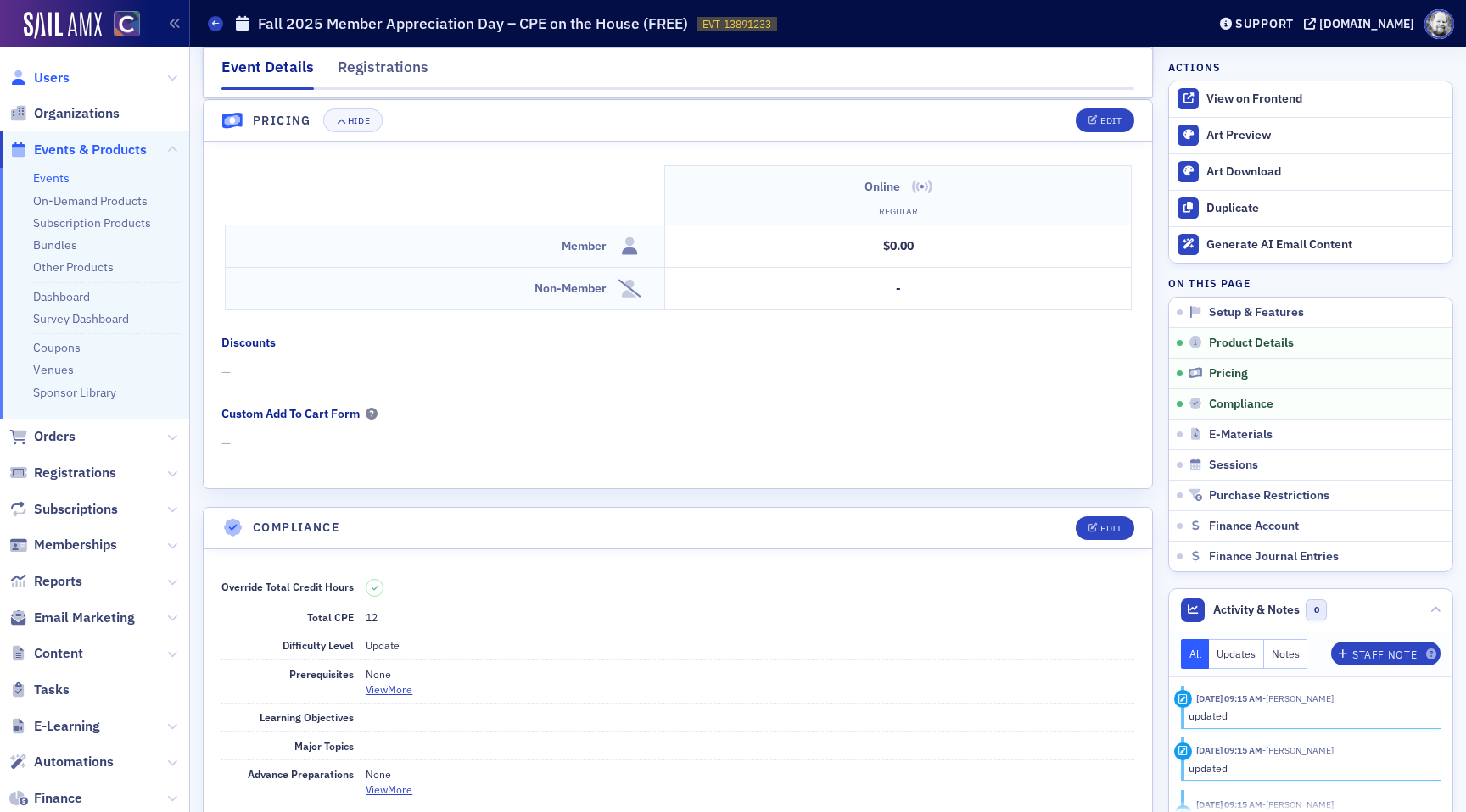
click at [59, 80] on span "Users" at bounding box center [52, 78] width 36 height 19
click at [1104, 118] on div "Edit" at bounding box center [1110, 121] width 21 height 9
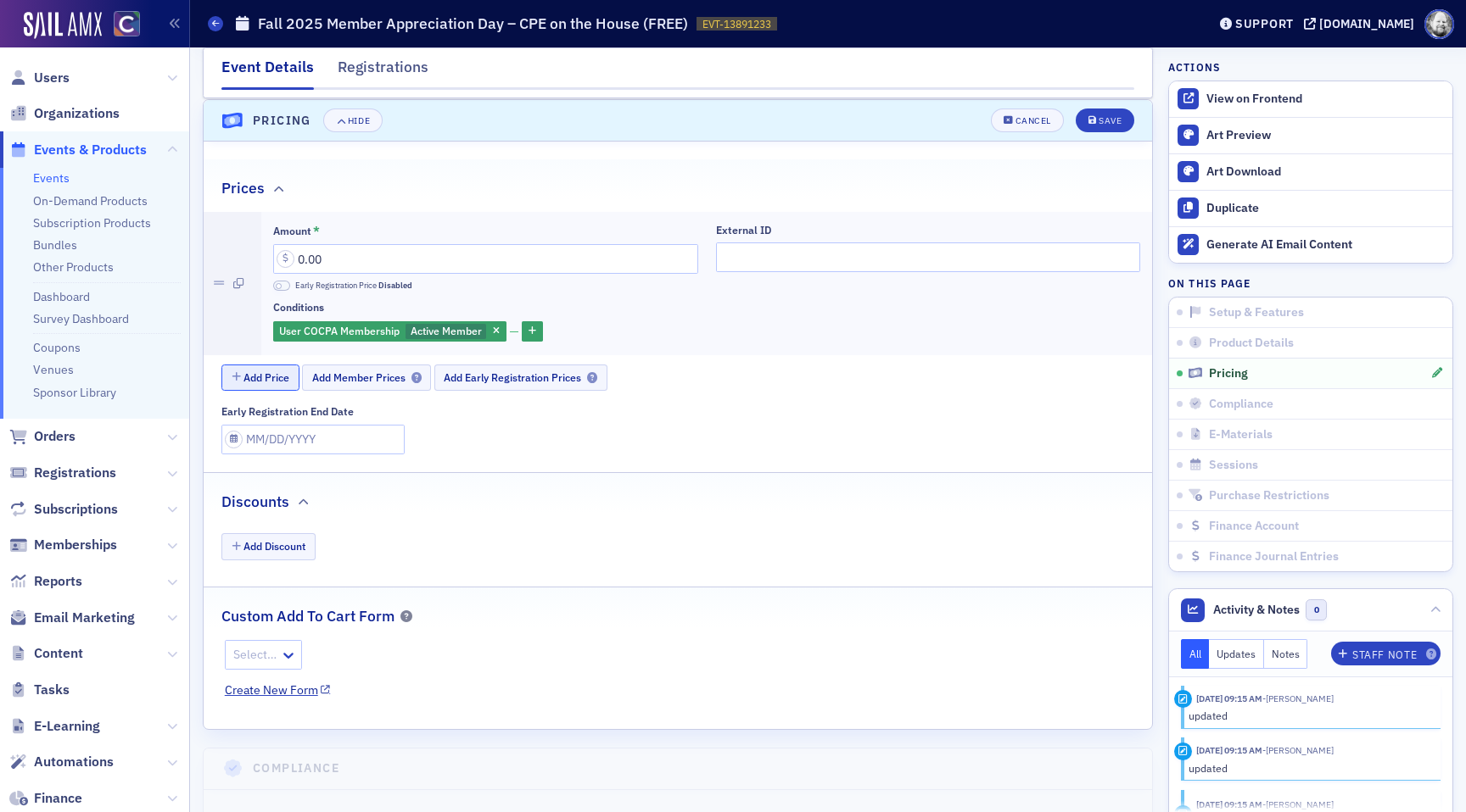
click at [256, 377] on button "Add Price" at bounding box center [260, 378] width 78 height 26
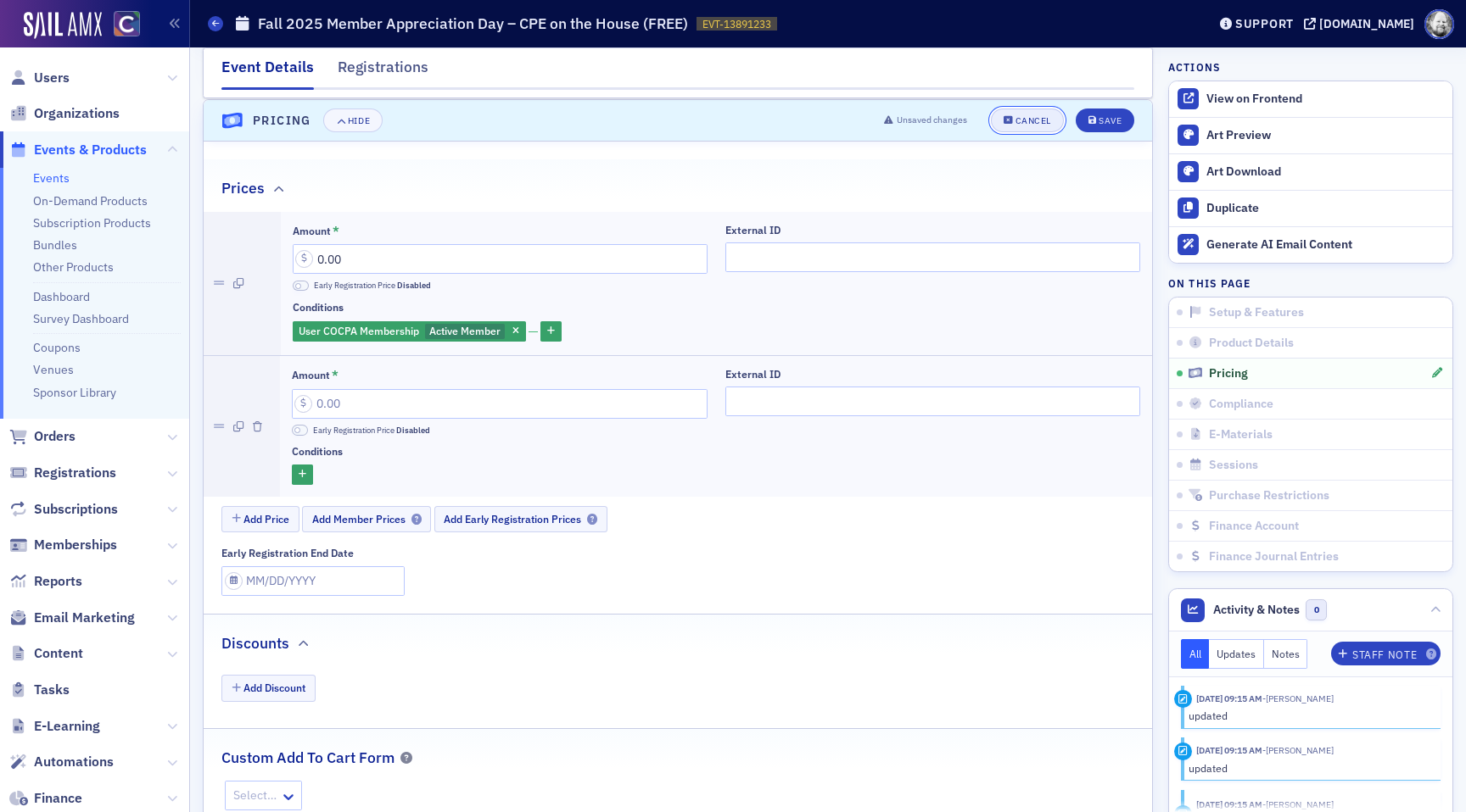
click at [1031, 117] on div "Cancel" at bounding box center [1033, 121] width 36 height 9
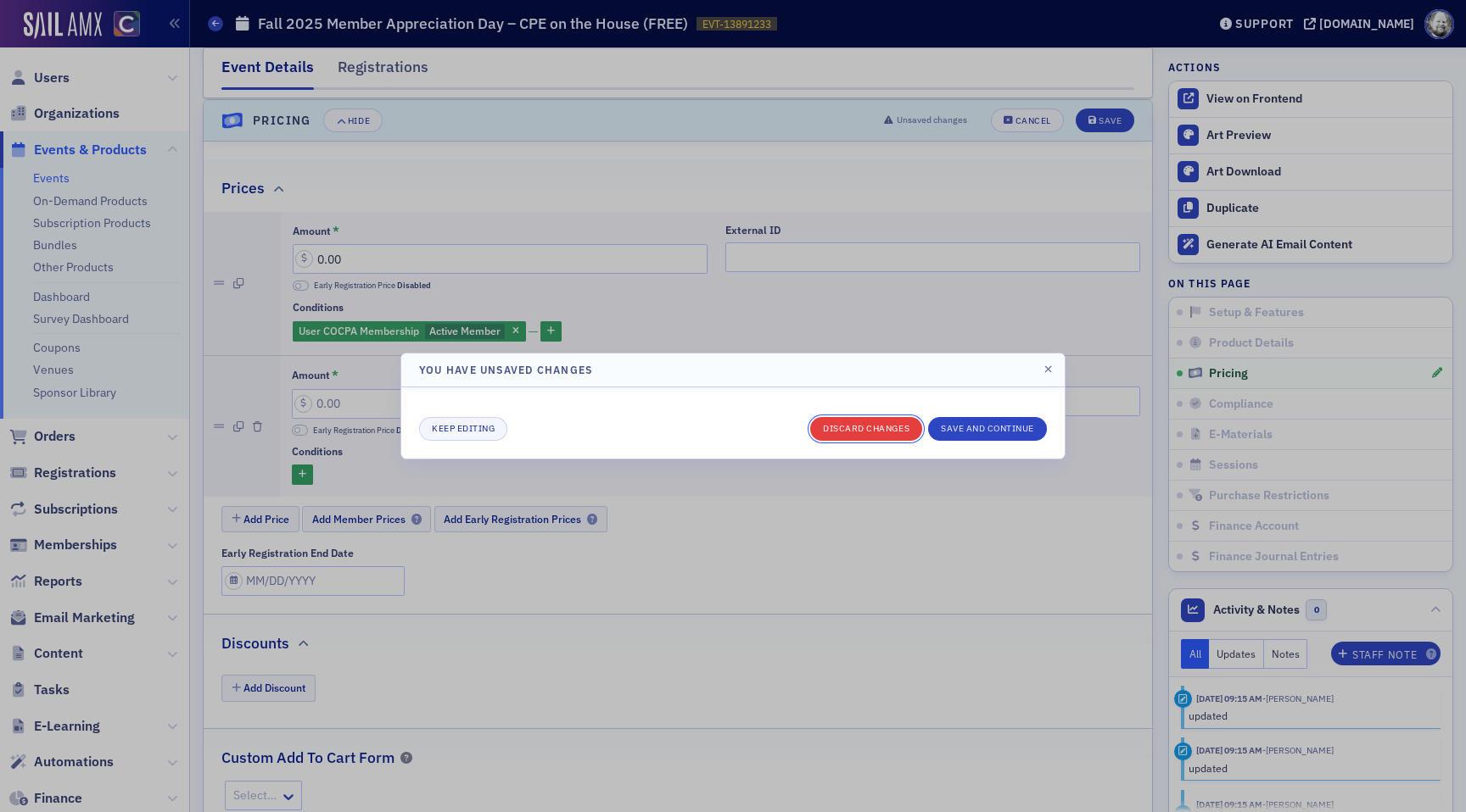
click at [873, 437] on button "Discard changes" at bounding box center [866, 429] width 112 height 24
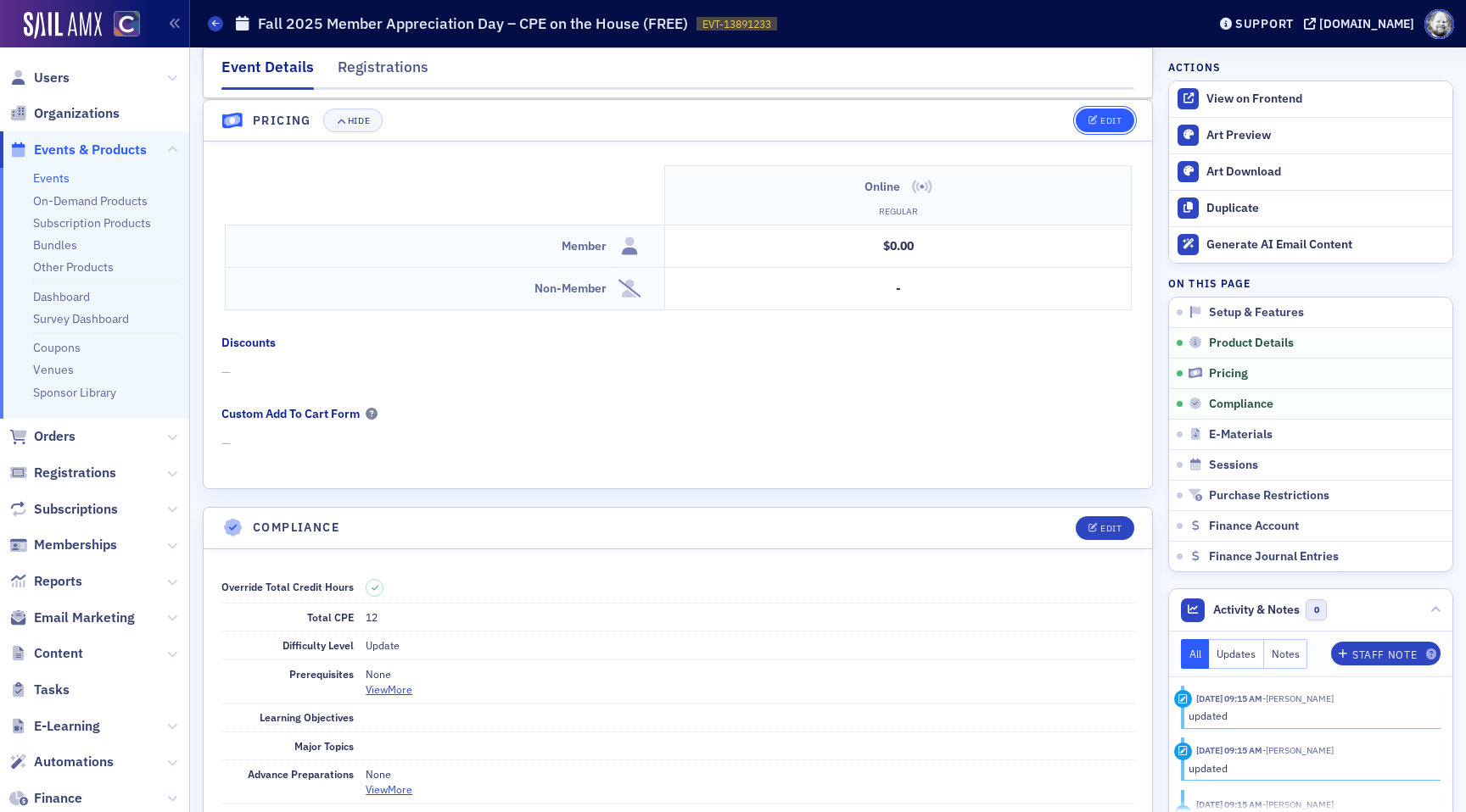
click at [1098, 115] on button "Edit" at bounding box center [1104, 121] width 59 height 24
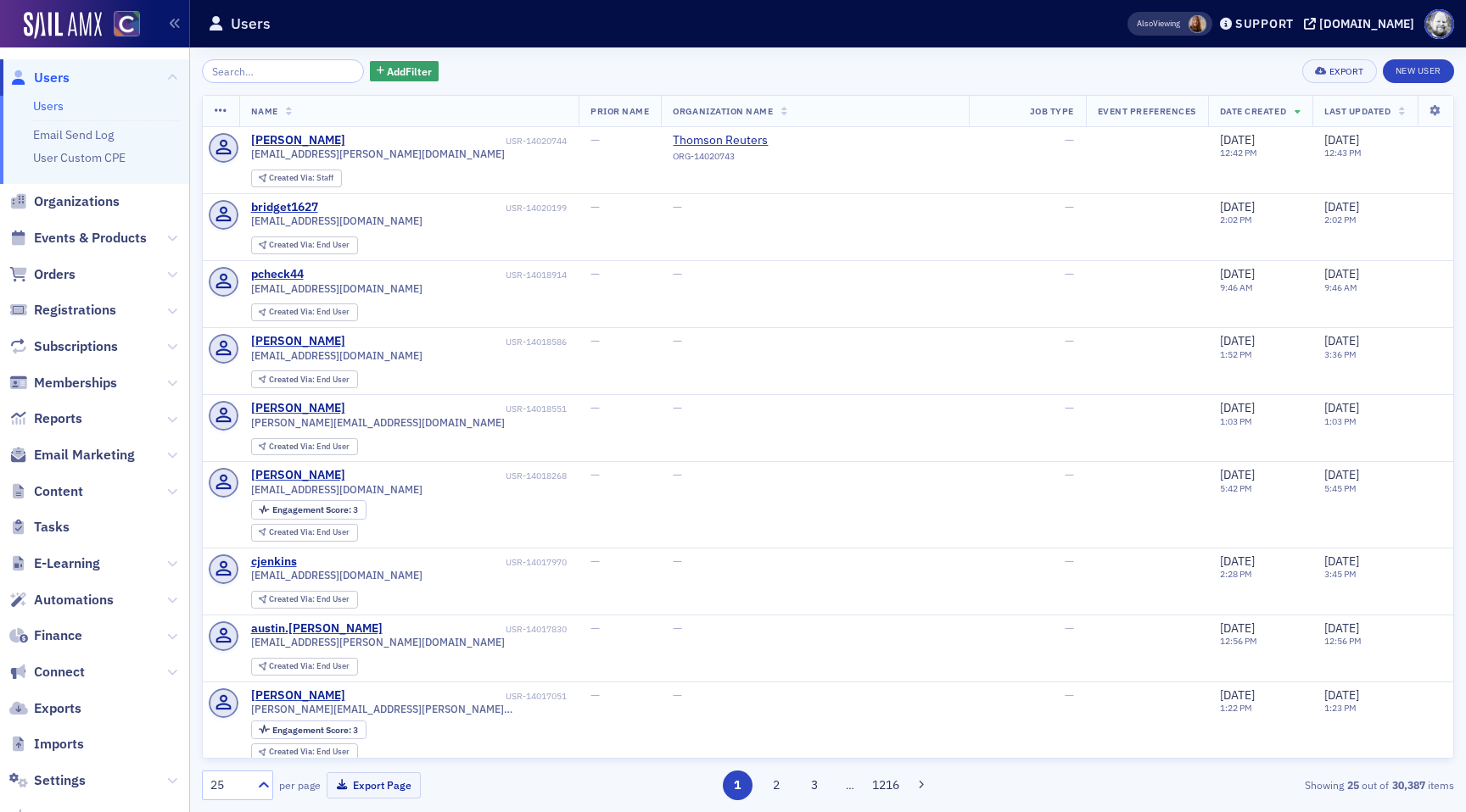
click at [274, 70] on input "search" at bounding box center [283, 72] width 162 height 24
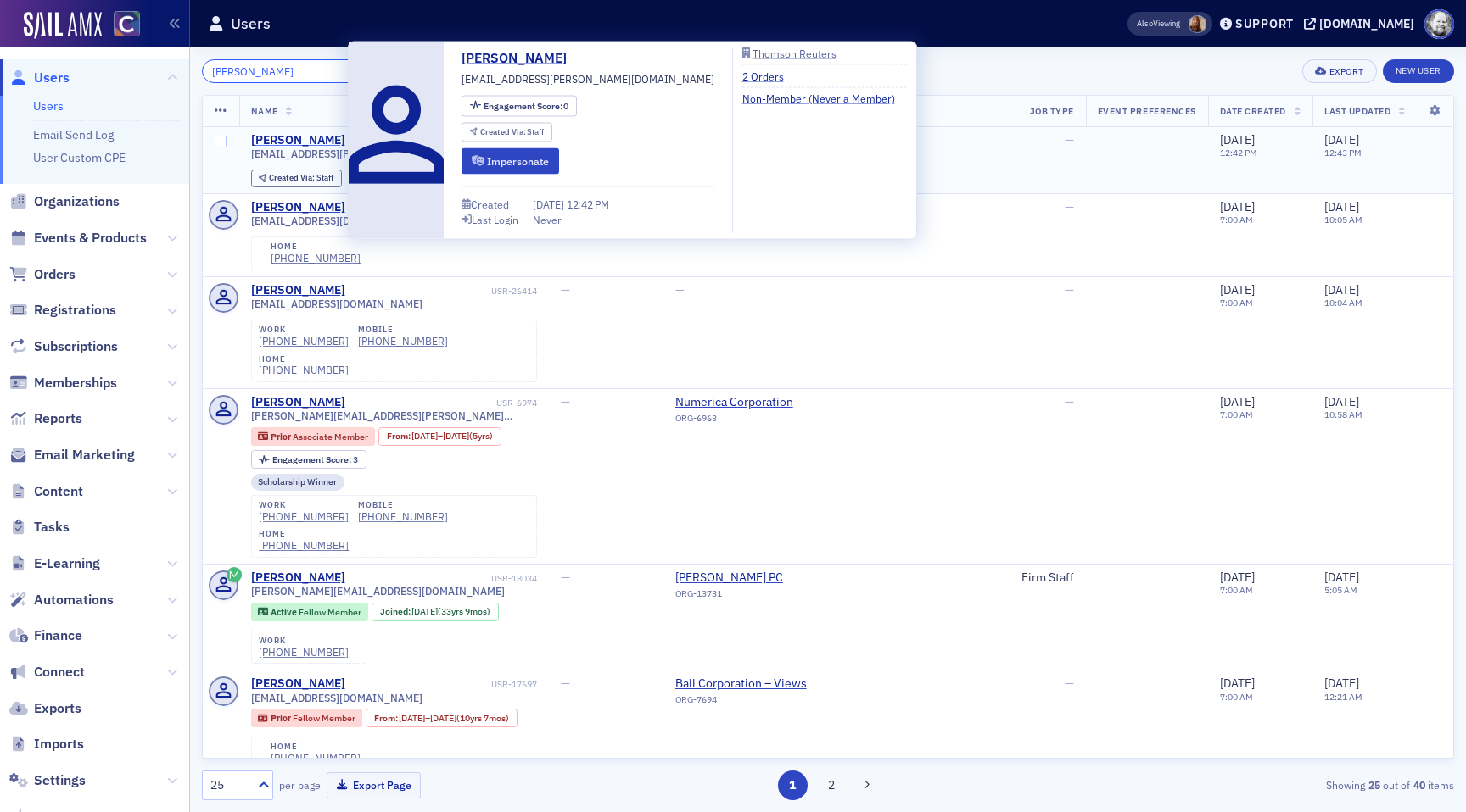
type input "[PERSON_NAME]"
click at [309, 137] on div "[PERSON_NAME]" at bounding box center [298, 140] width 94 height 15
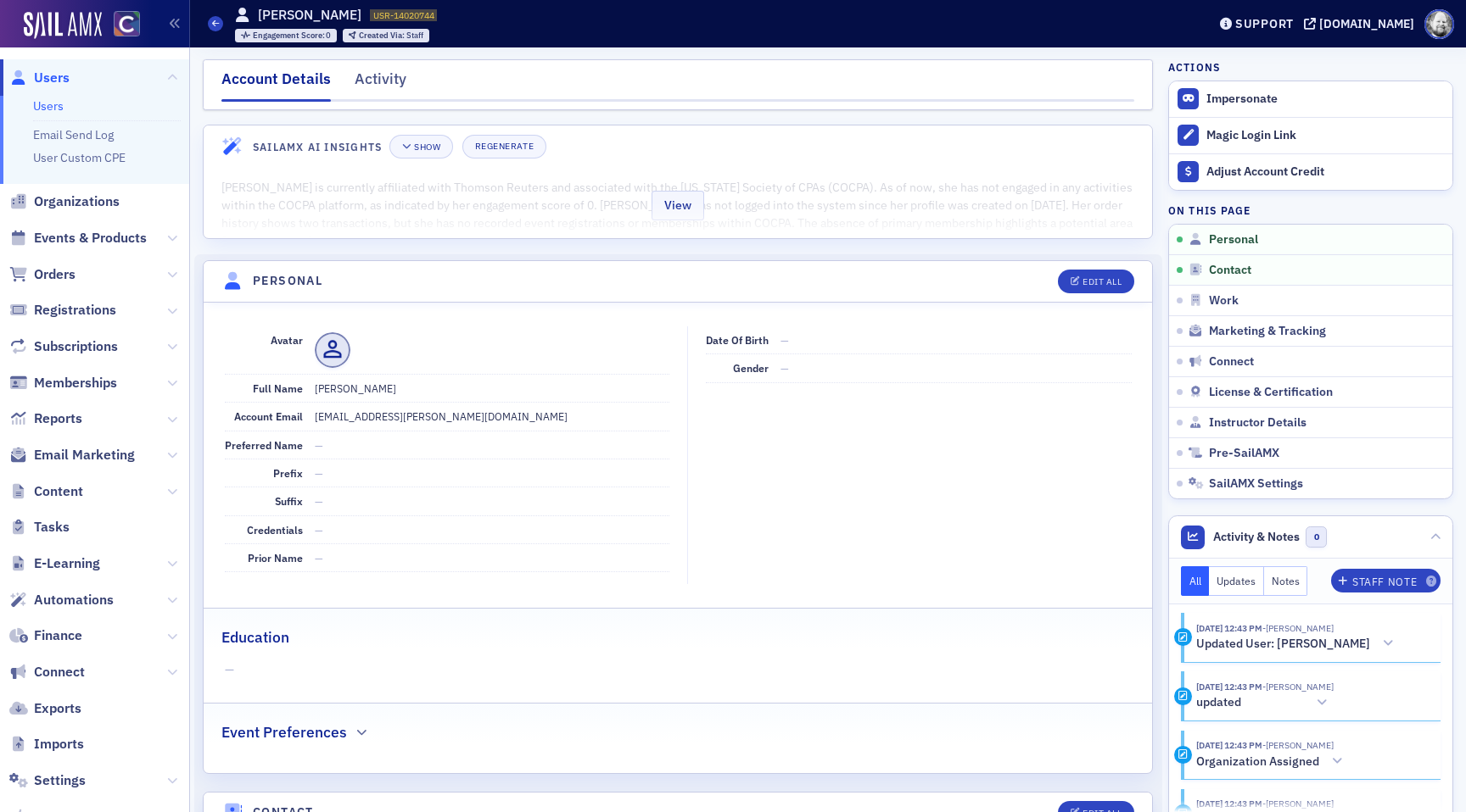
click at [465, 216] on div "View" at bounding box center [678, 202] width 949 height 71
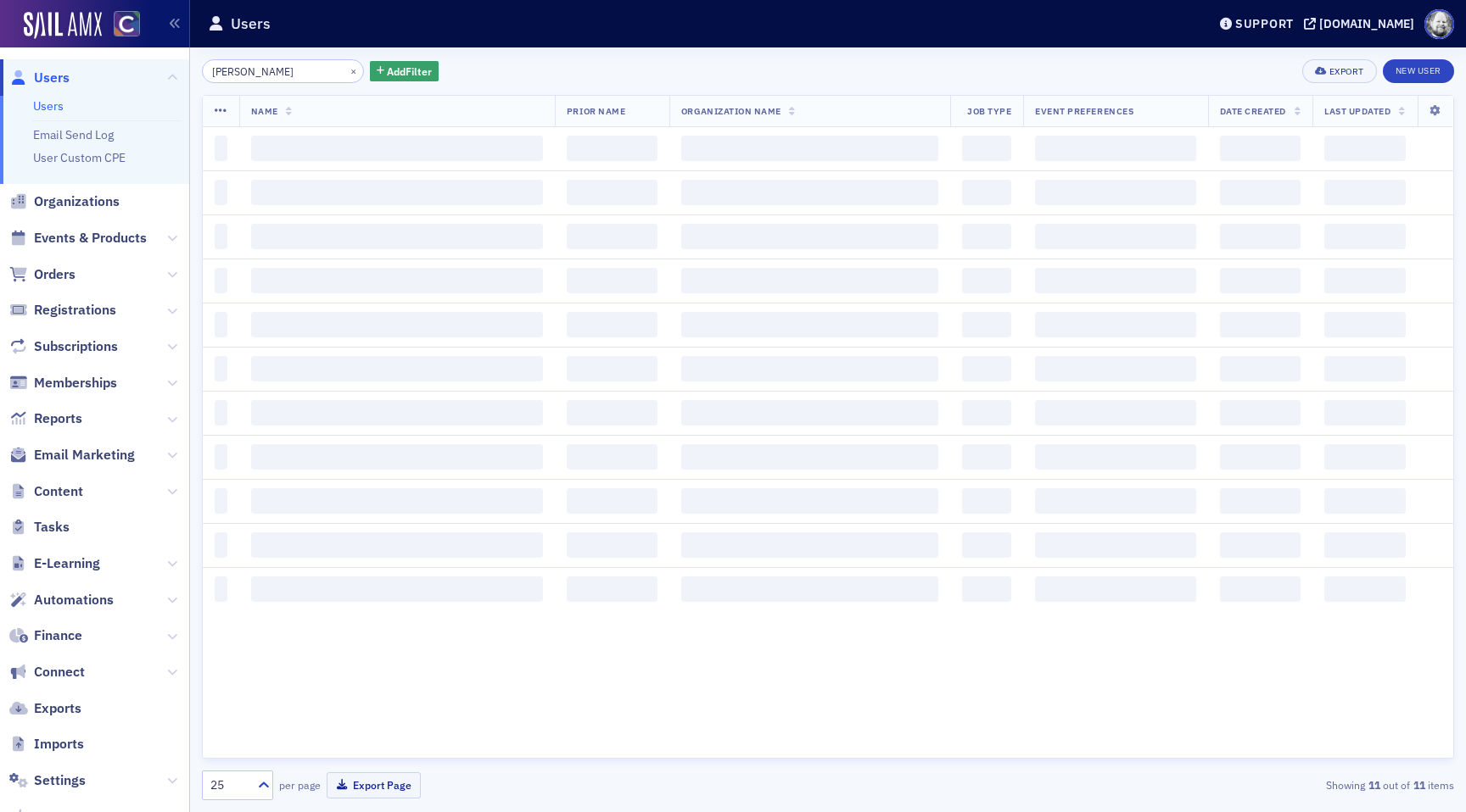
type input "[PERSON_NAME]"
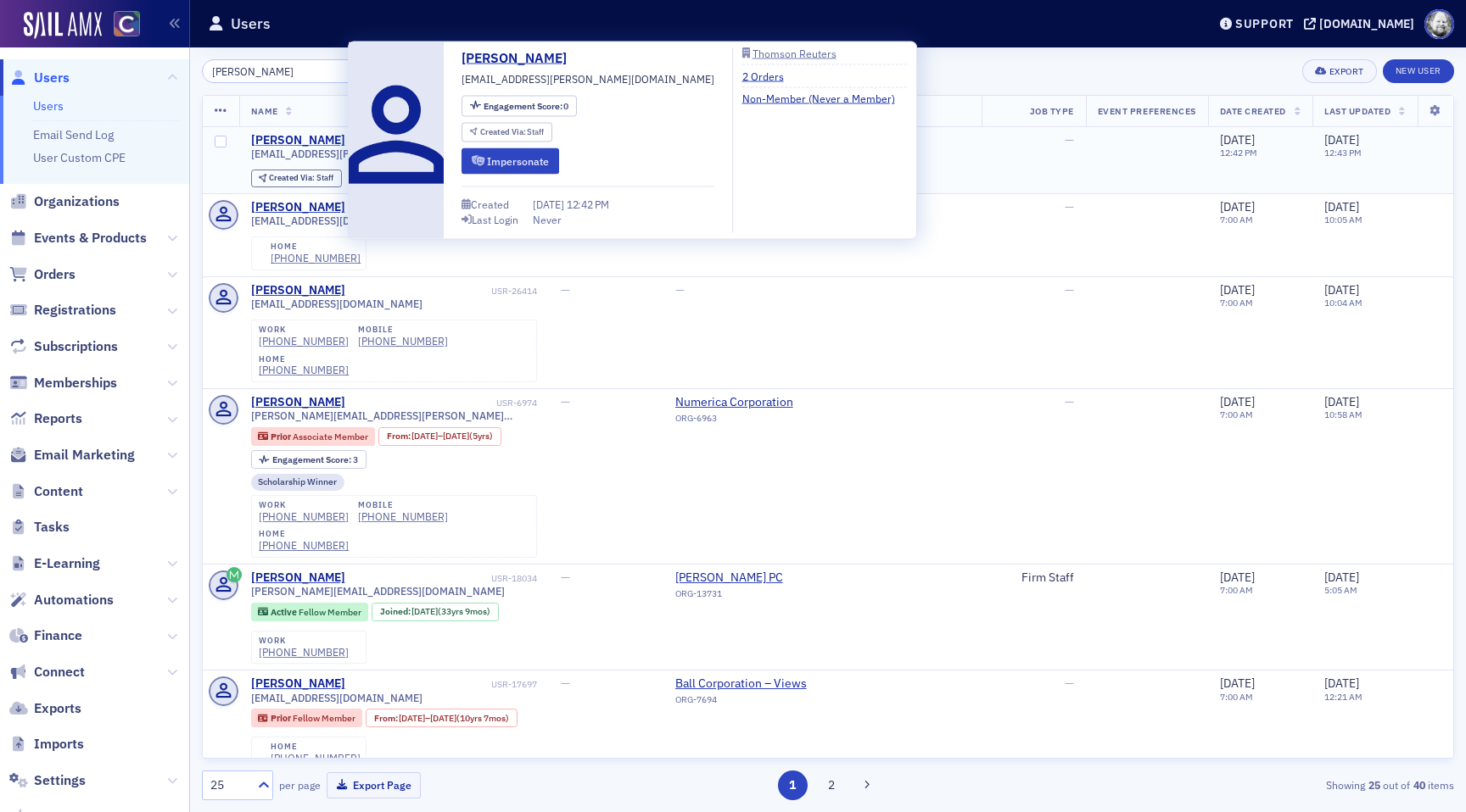
click at [334, 139] on div "[PERSON_NAME]" at bounding box center [298, 140] width 94 height 15
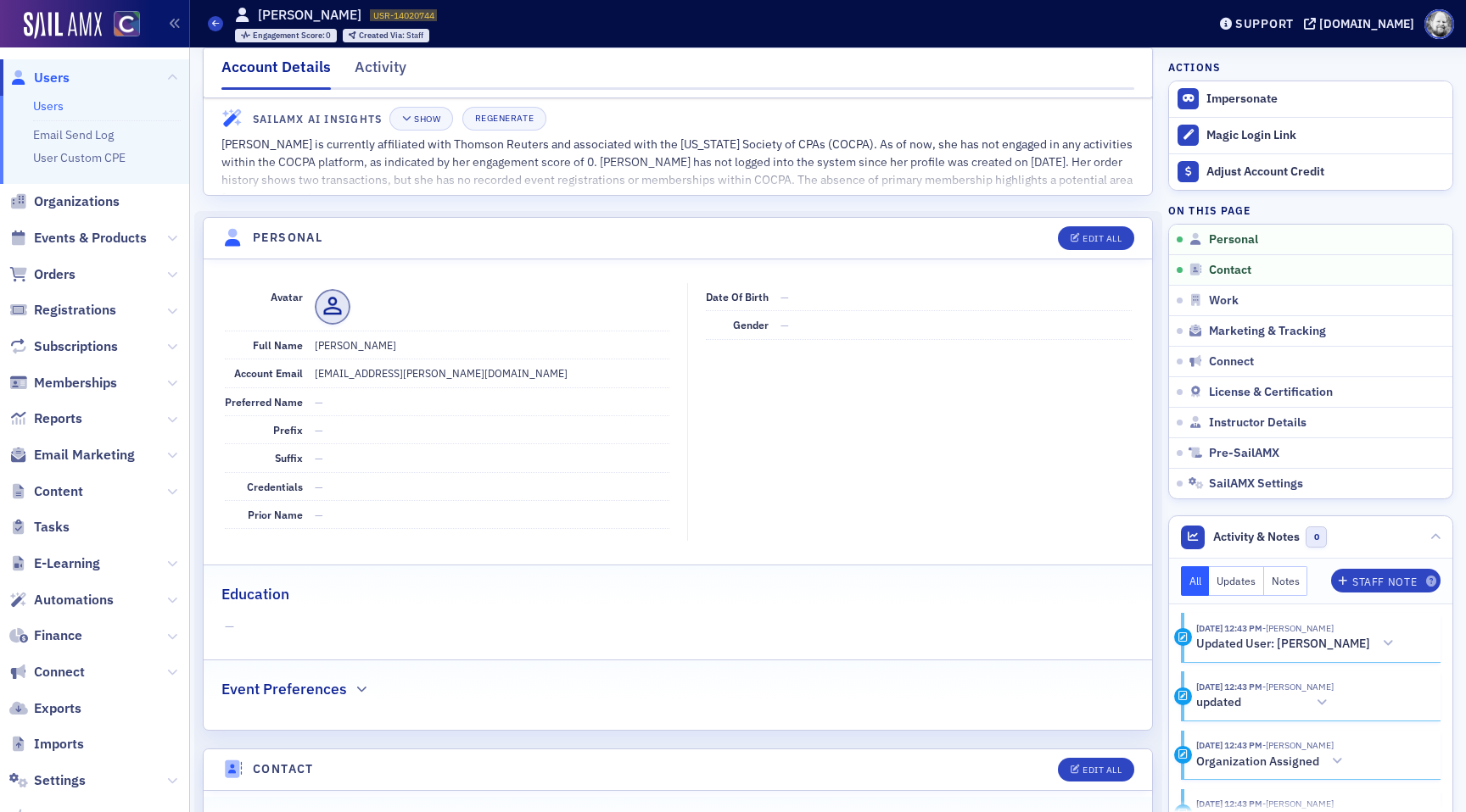
scroll to position [81, 0]
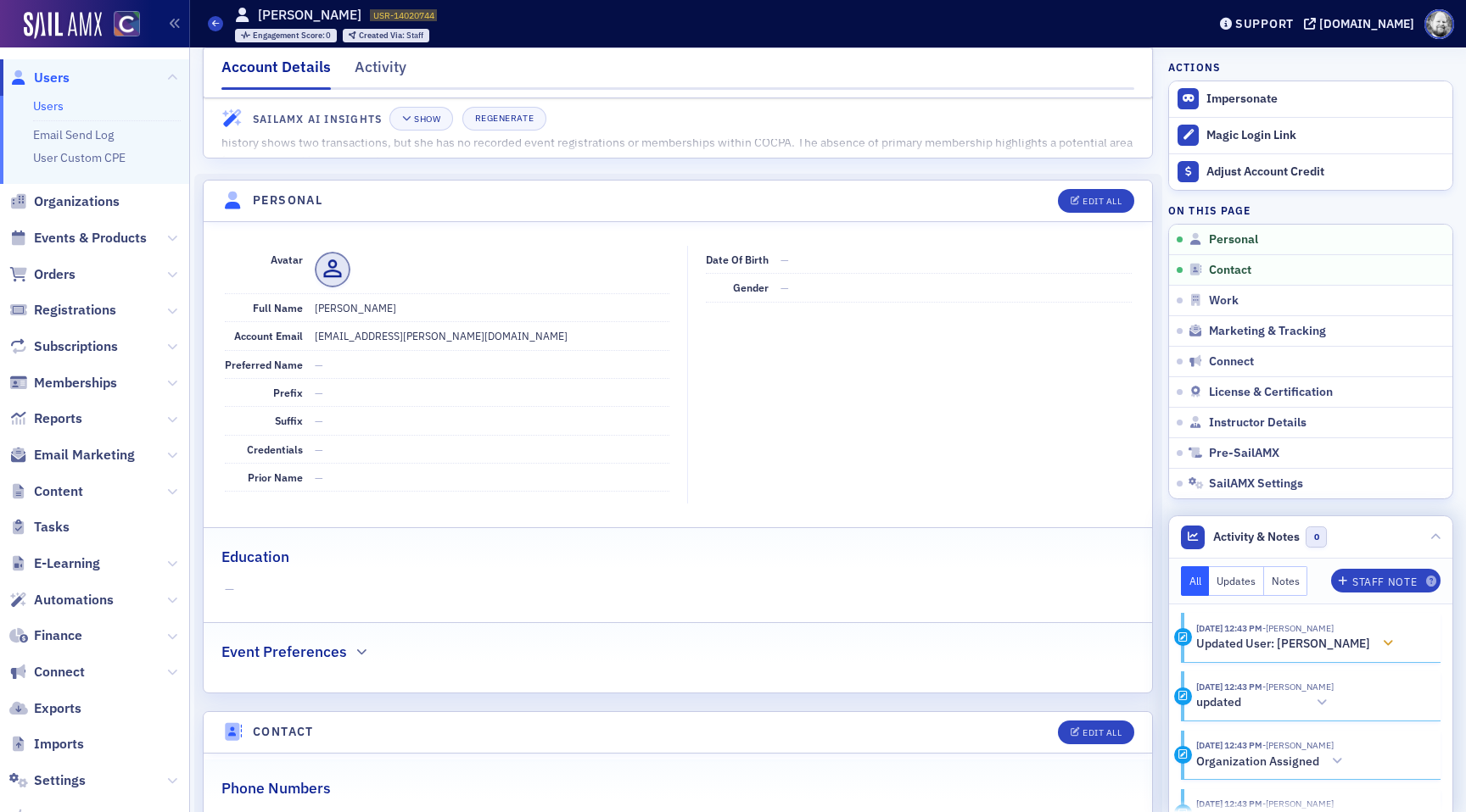
click at [1358, 643] on h5 "Updated User: [PERSON_NAME]" at bounding box center [1283, 644] width 173 height 15
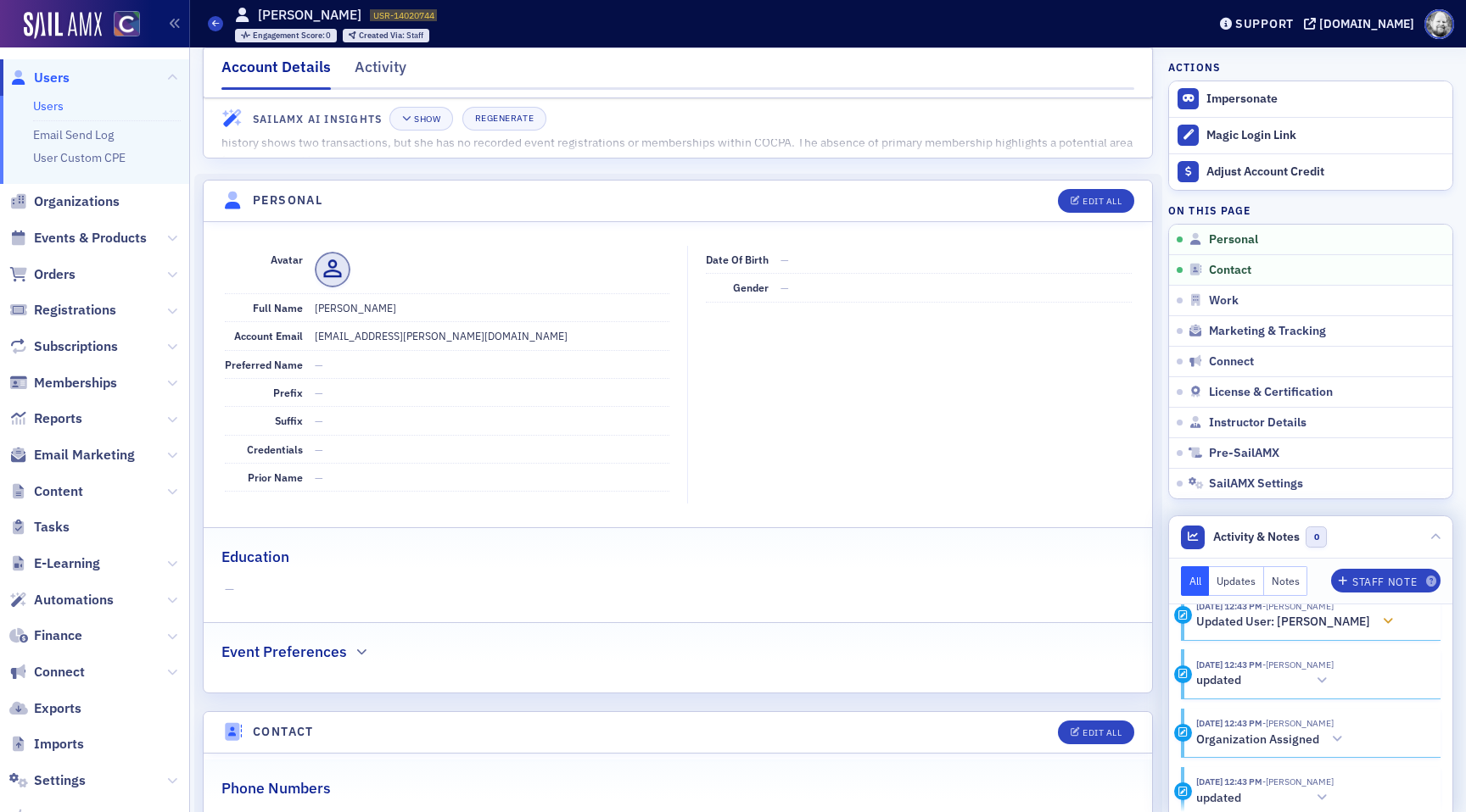
scroll to position [34, 0]
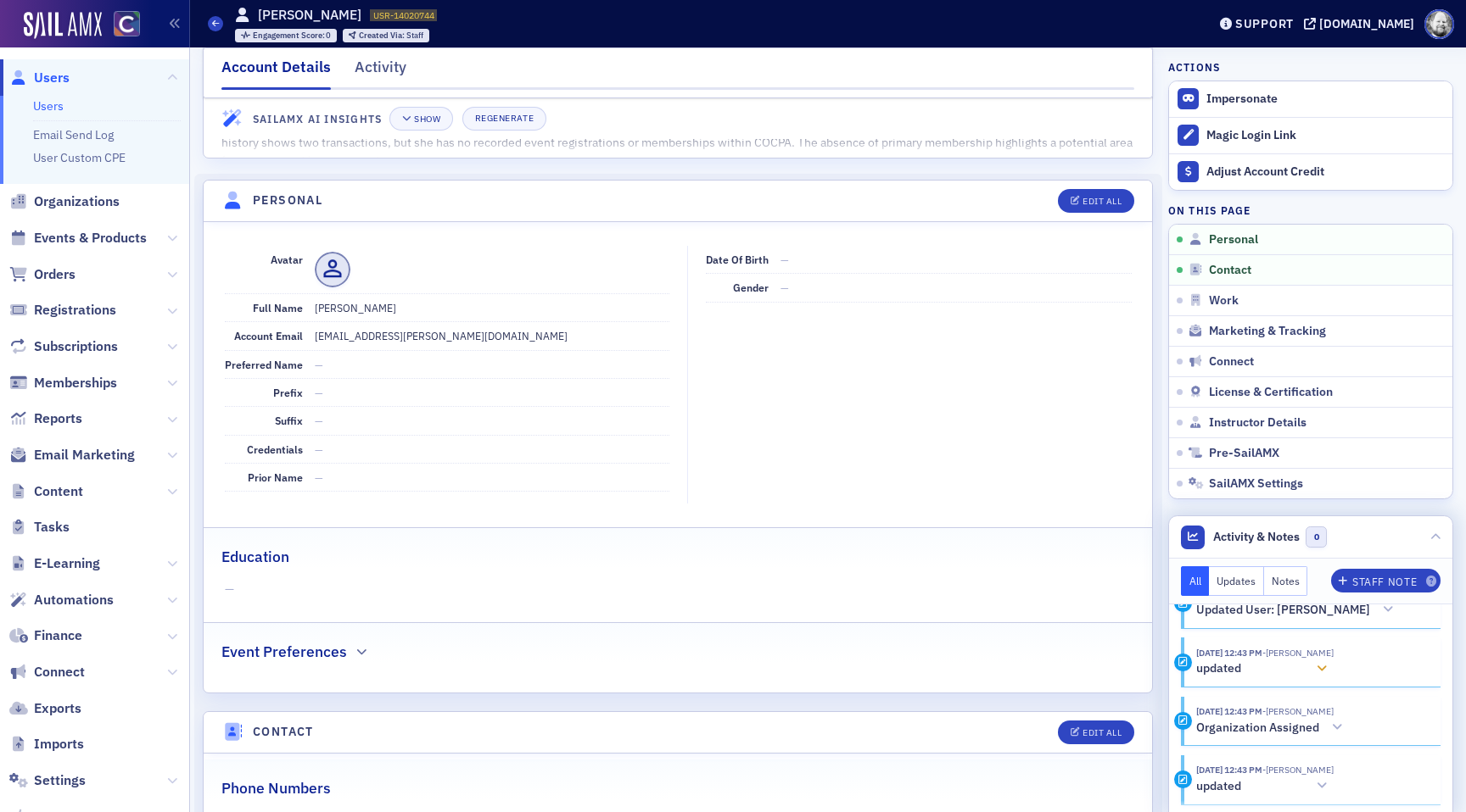
click at [1329, 657] on span "- [PERSON_NAME]" at bounding box center [1298, 653] width 71 height 12
click at [1326, 663] on div at bounding box center [1321, 670] width 24 height 18
click at [1336, 722] on icon at bounding box center [1336, 727] width 10 height 12
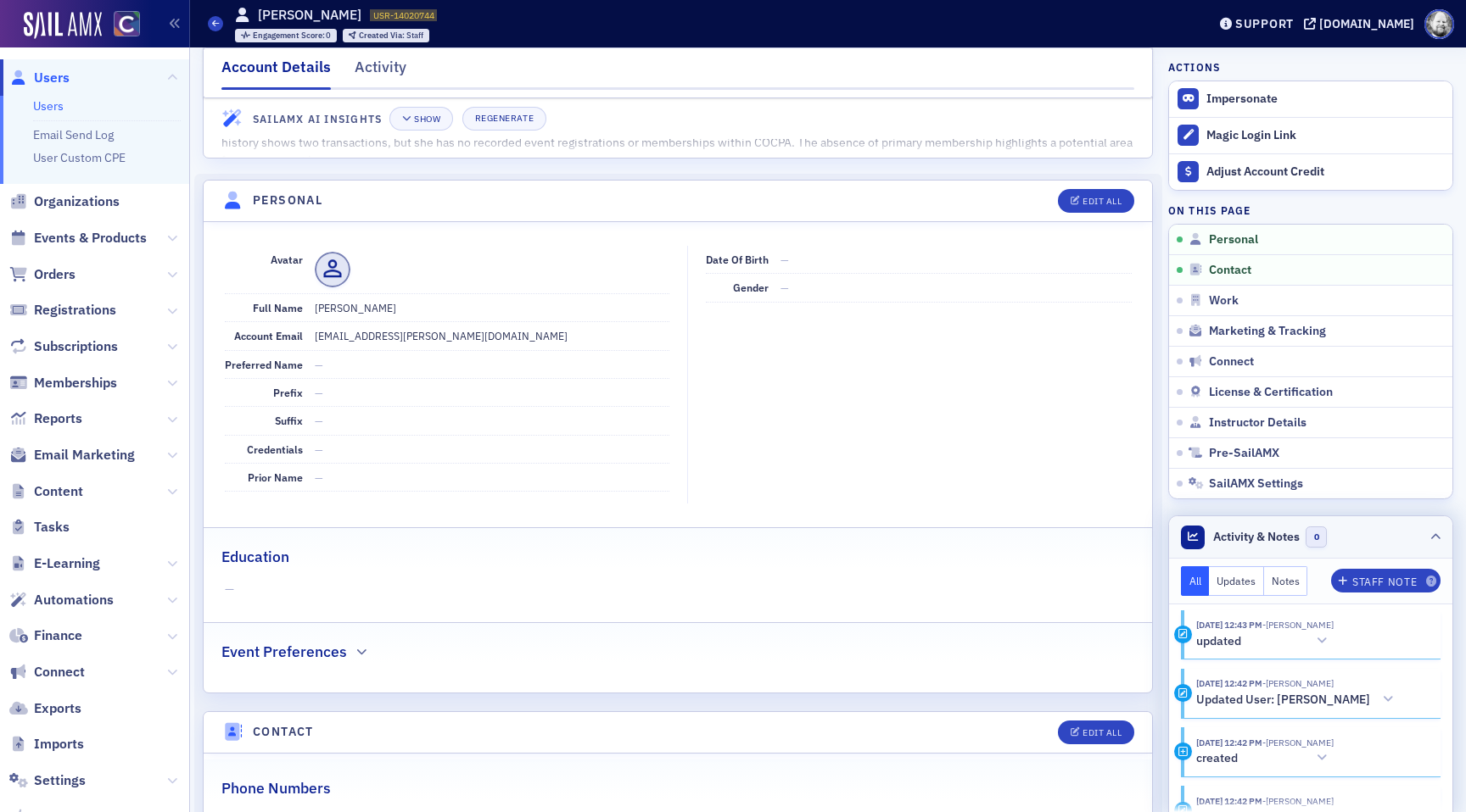
click at [1435, 540] on icon at bounding box center [1435, 538] width 10 height 10
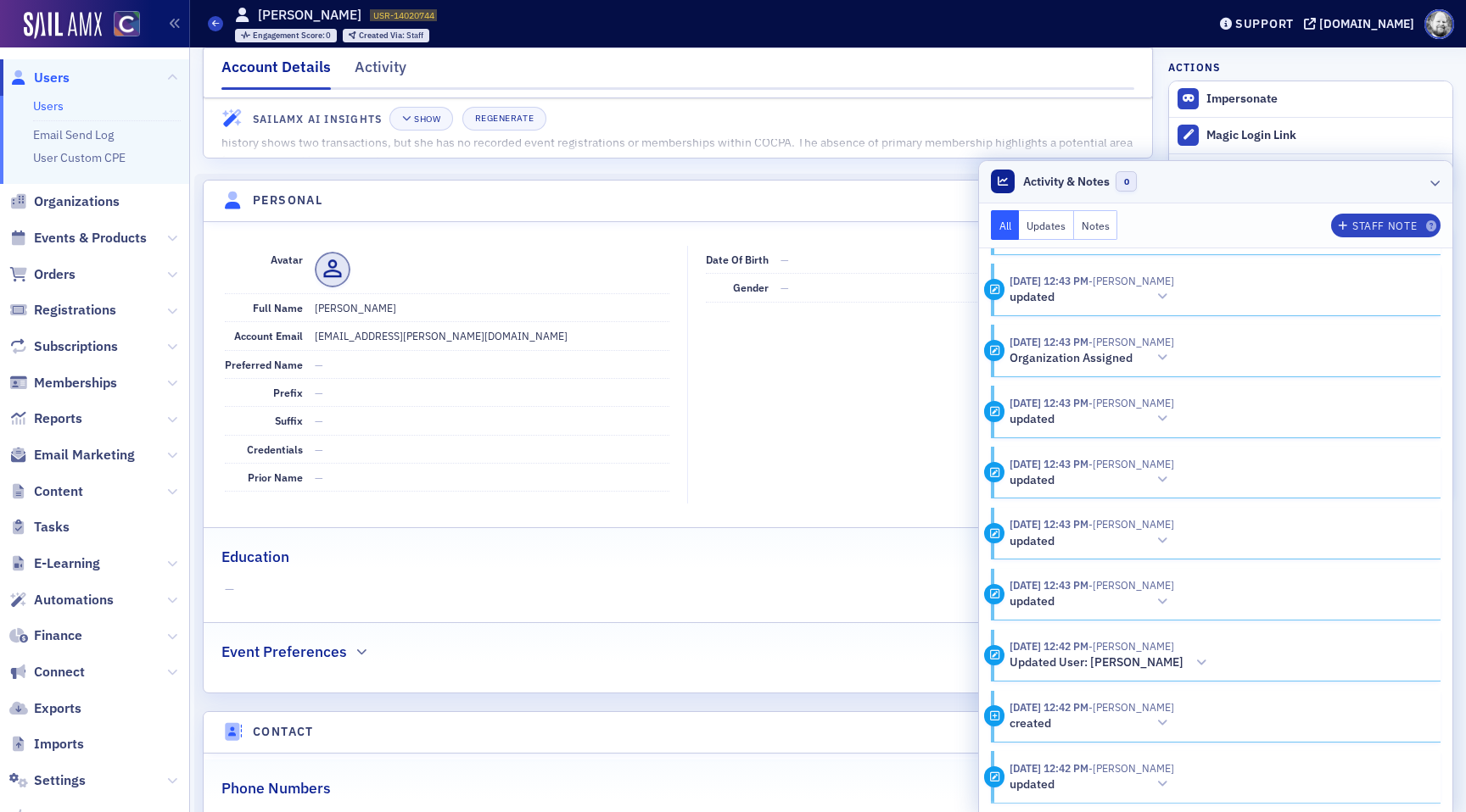
scroll to position [54, 0]
